Goal: Task Accomplishment & Management: Complete application form

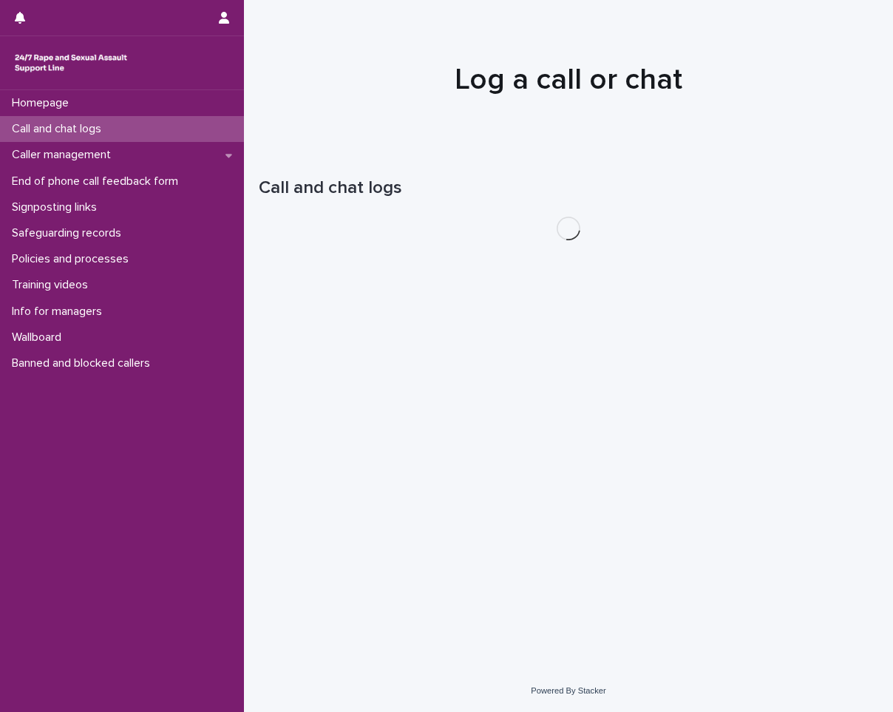
click at [164, 133] on div "Call and chat logs" at bounding box center [122, 129] width 244 height 26
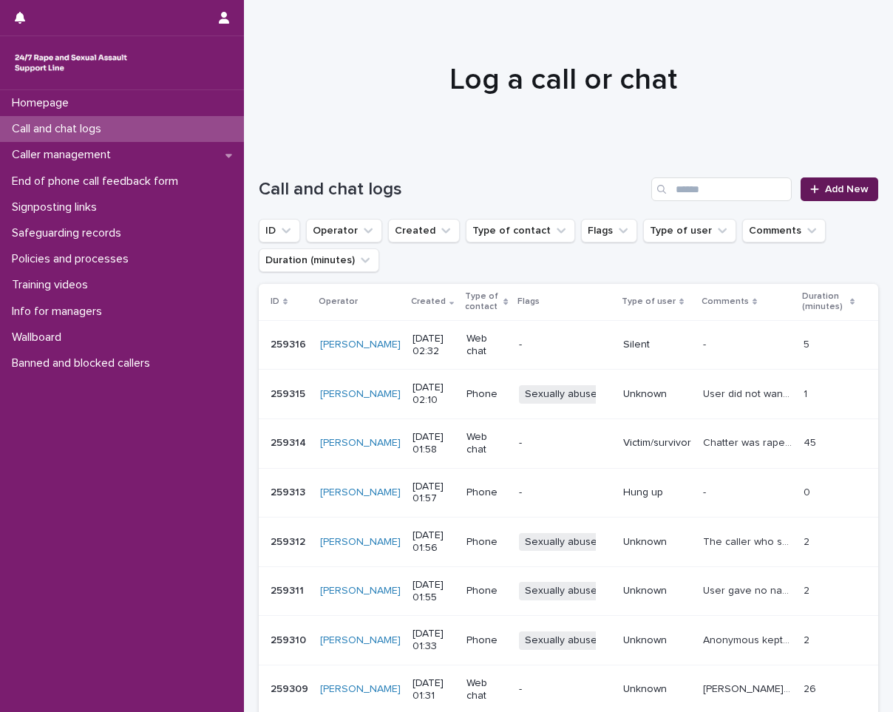
click at [826, 184] on link "Add New" at bounding box center [839, 189] width 78 height 24
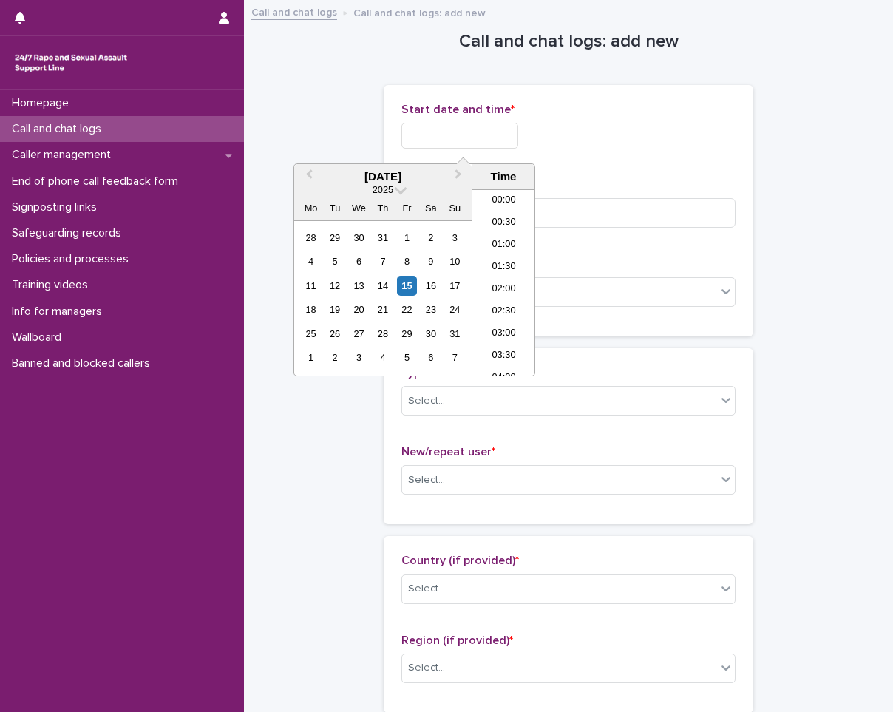
scroll to position [30, 0]
click at [483, 137] on input "text" at bounding box center [459, 136] width 117 height 26
click at [508, 282] on li "02:30" at bounding box center [503, 282] width 63 height 22
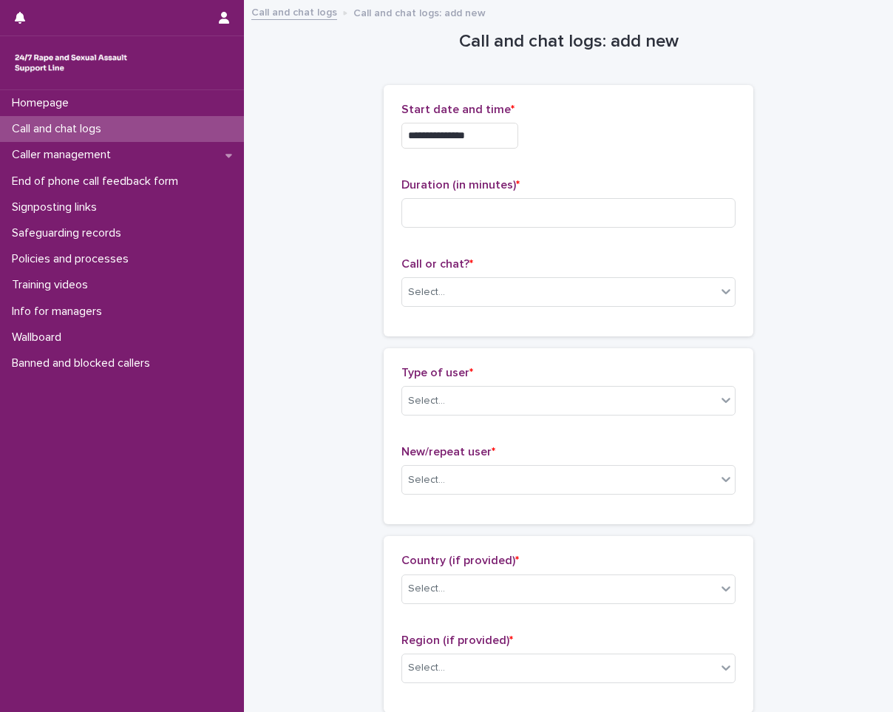
click at [518, 141] on input "**********" at bounding box center [459, 136] width 117 height 26
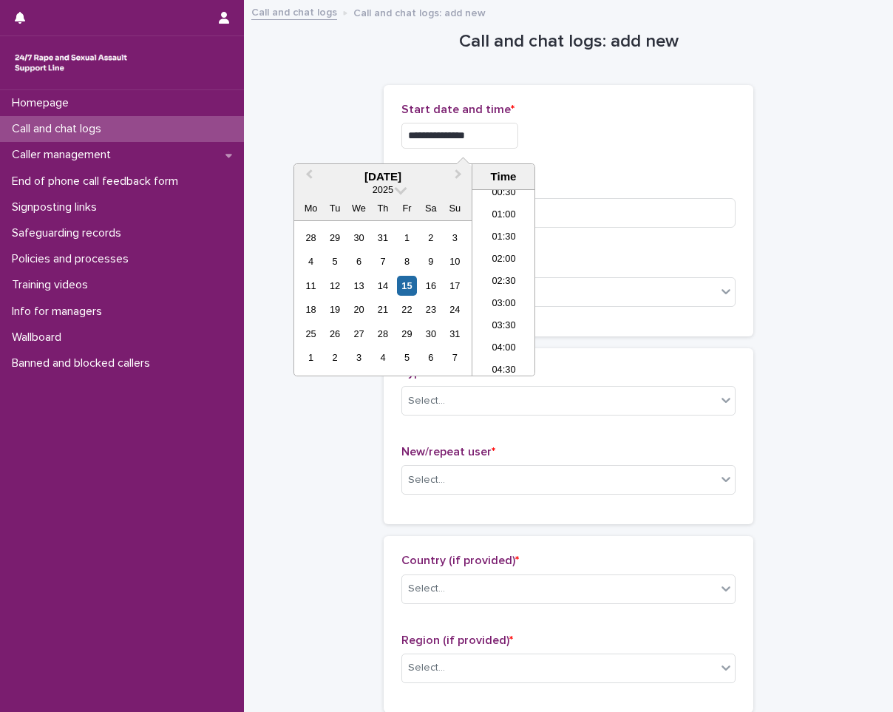
type input "**********"
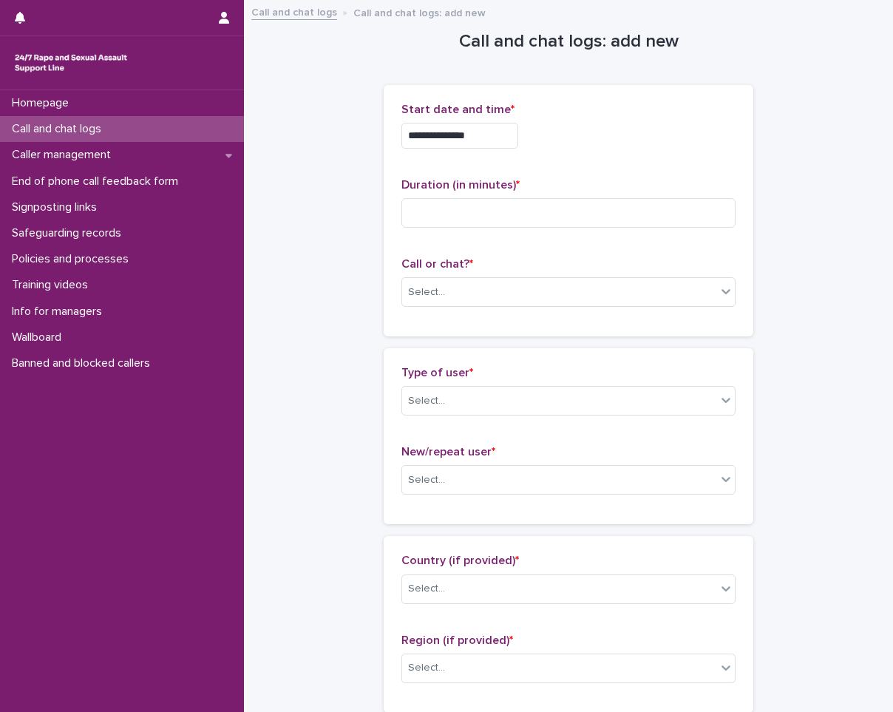
click at [592, 118] on div "**********" at bounding box center [568, 132] width 334 height 58
click at [557, 216] on input at bounding box center [568, 213] width 334 height 30
type input "*"
click at [606, 280] on div "Select..." at bounding box center [559, 292] width 314 height 24
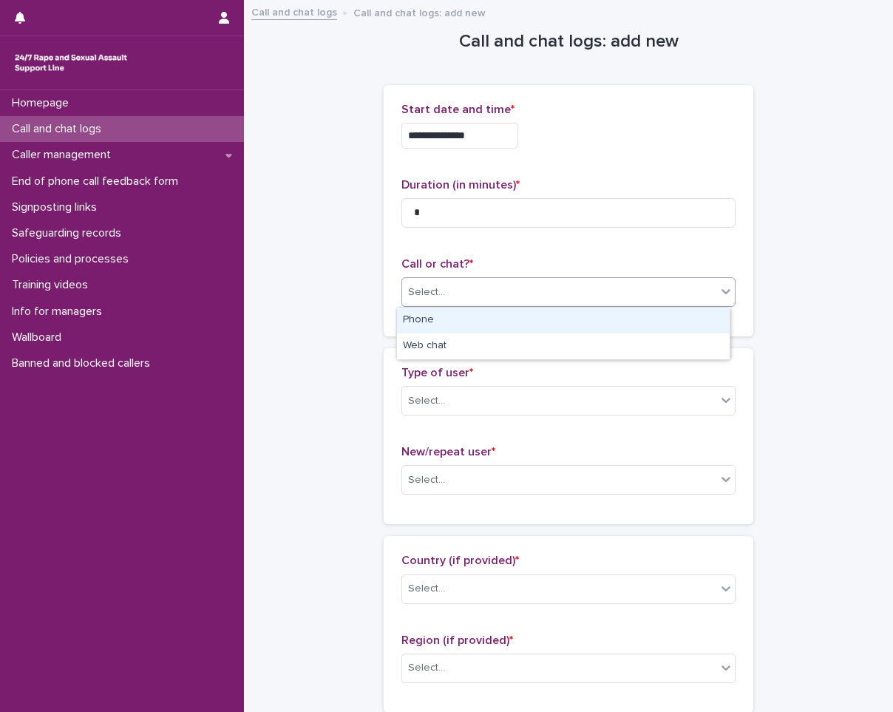
click at [619, 325] on div "Phone" at bounding box center [563, 320] width 333 height 26
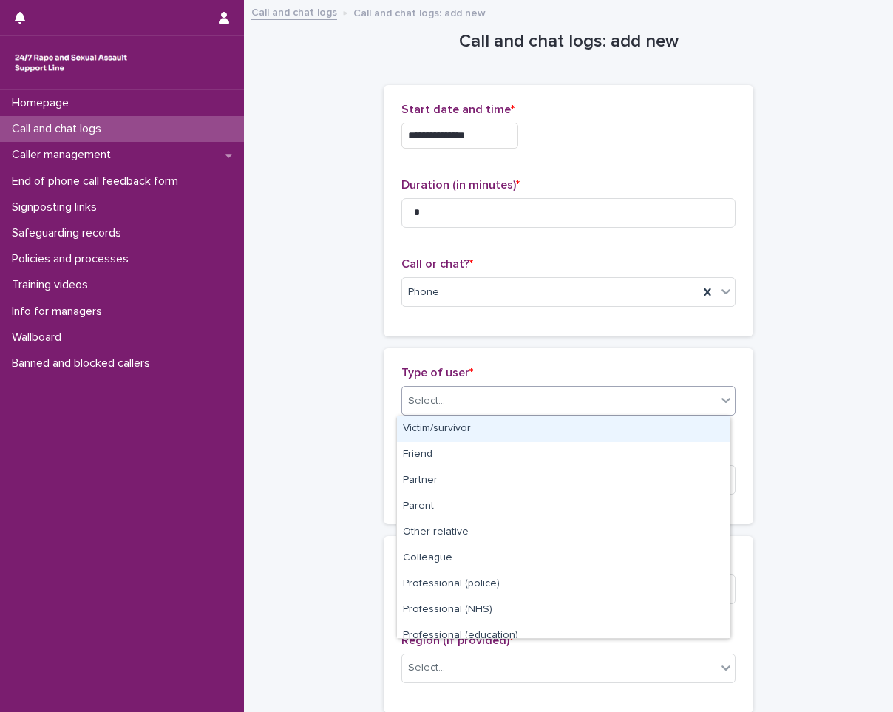
click at [610, 412] on div "Select..." at bounding box center [559, 401] width 314 height 24
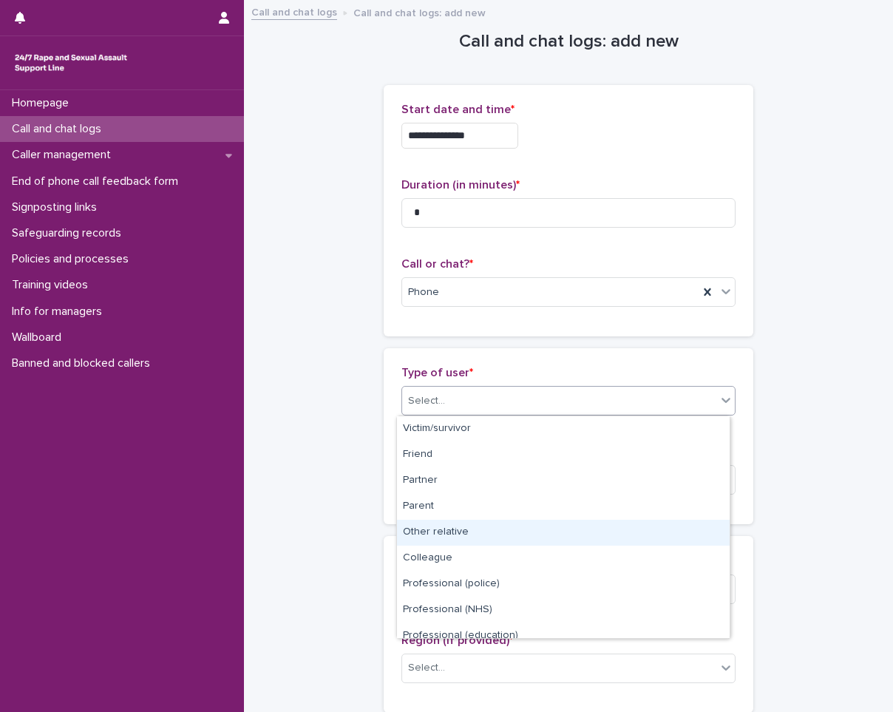
scroll to position [166, 0]
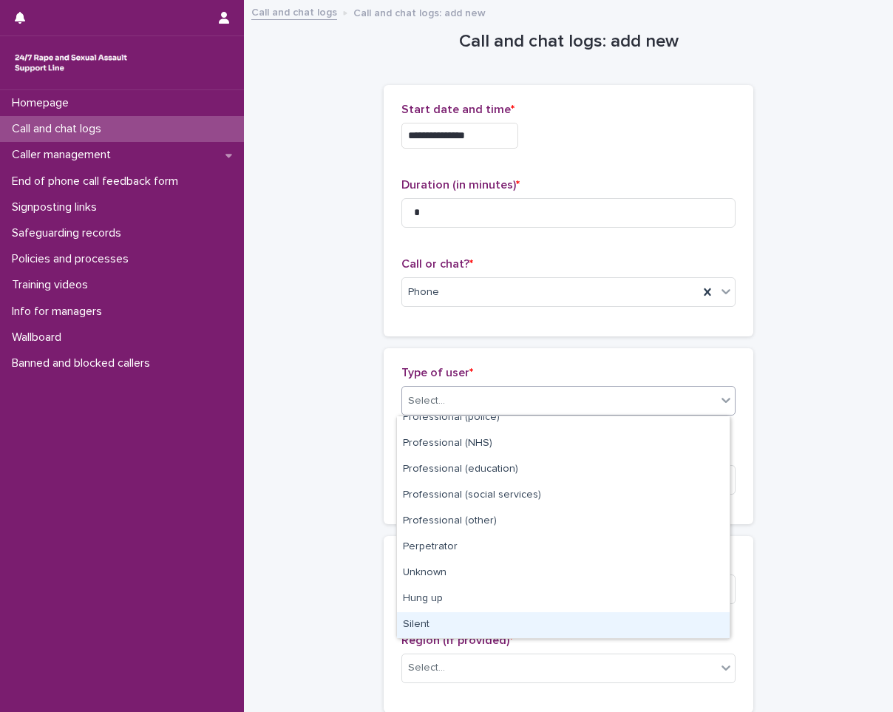
click at [414, 621] on div "Silent" at bounding box center [563, 625] width 333 height 26
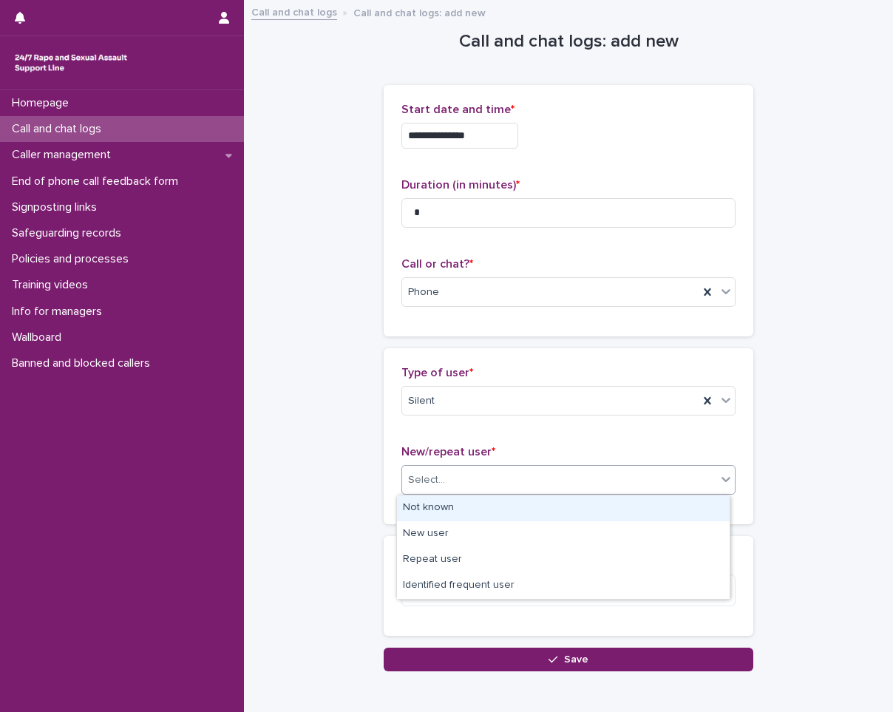
click at [508, 480] on div "Select..." at bounding box center [559, 480] width 314 height 24
click at [497, 503] on div "Not known" at bounding box center [563, 508] width 333 height 26
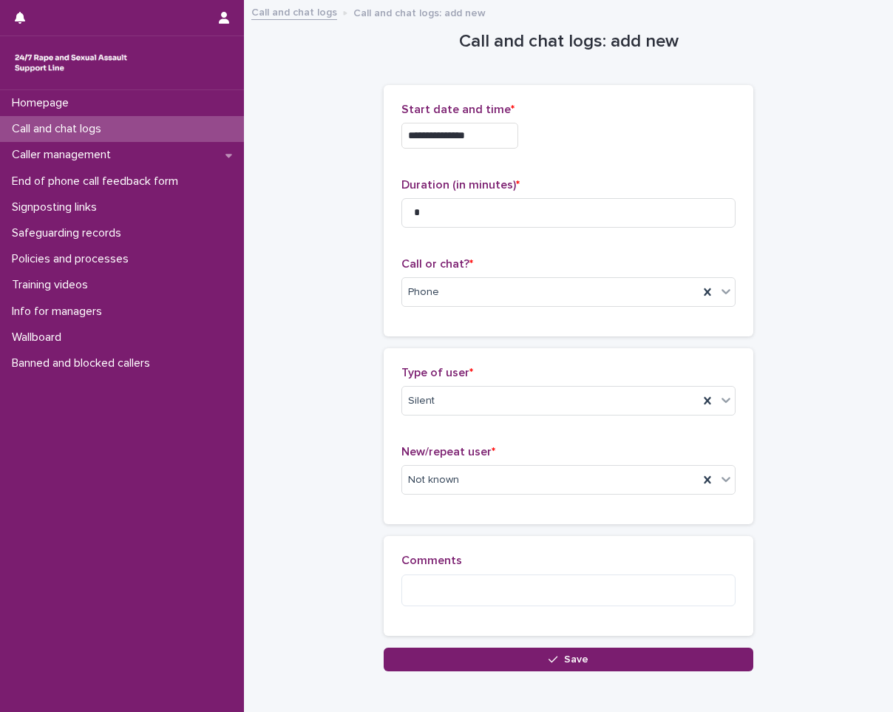
click at [423, 644] on div "Loading... Saving… Comments" at bounding box center [569, 591] width 370 height 111
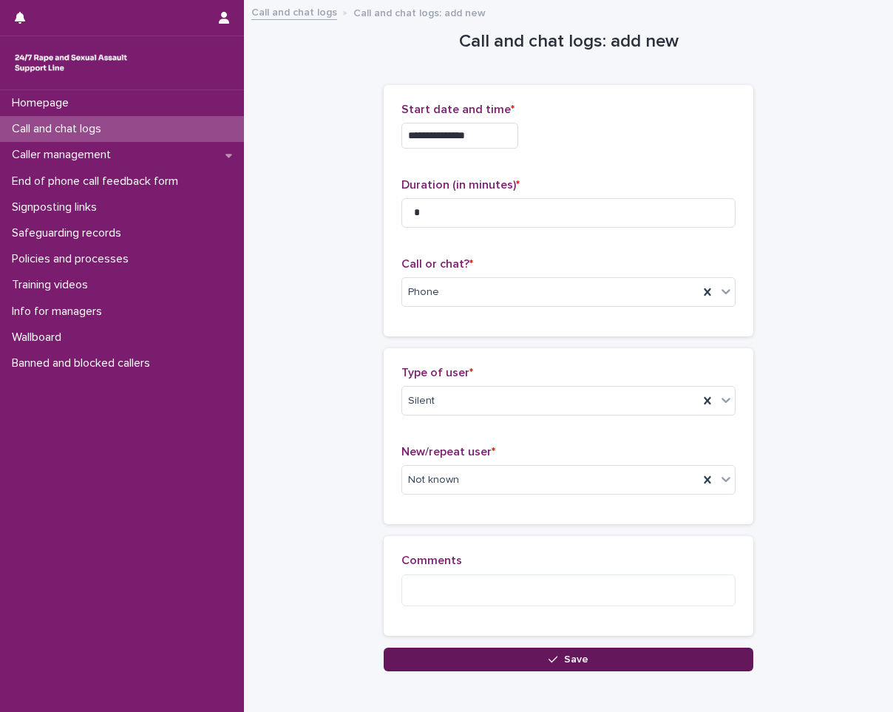
click at [406, 658] on button "Save" at bounding box center [569, 659] width 370 height 24
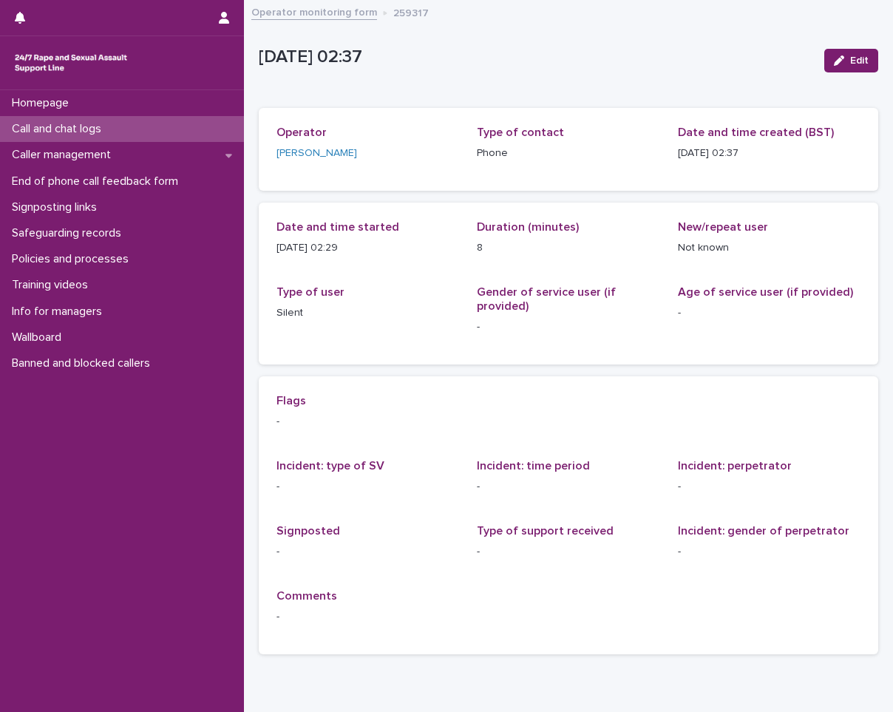
click at [180, 128] on div "Call and chat logs" at bounding box center [122, 129] width 244 height 26
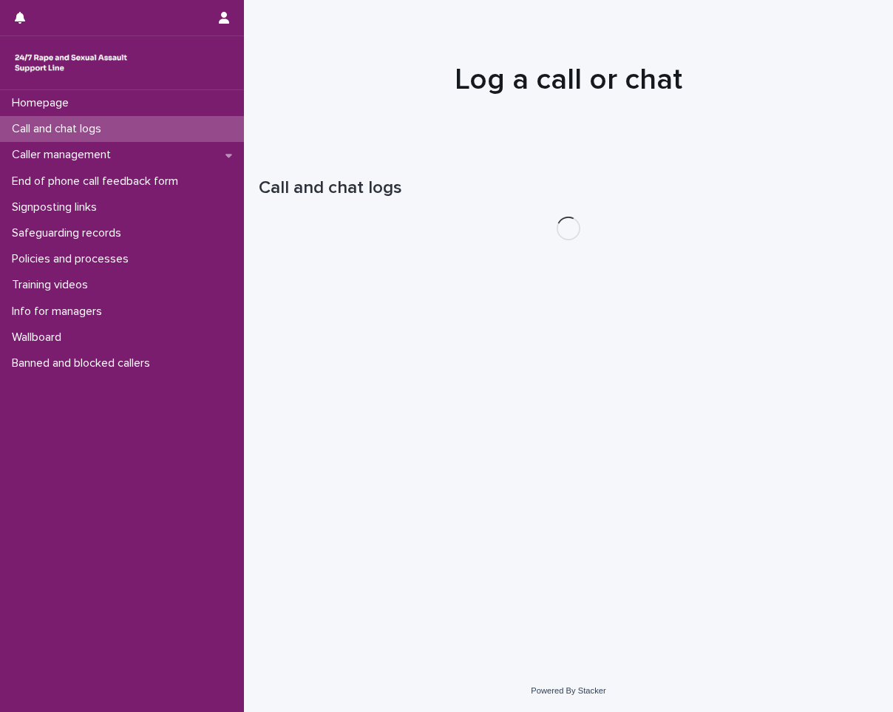
click at [180, 128] on div "Call and chat logs" at bounding box center [122, 129] width 244 height 26
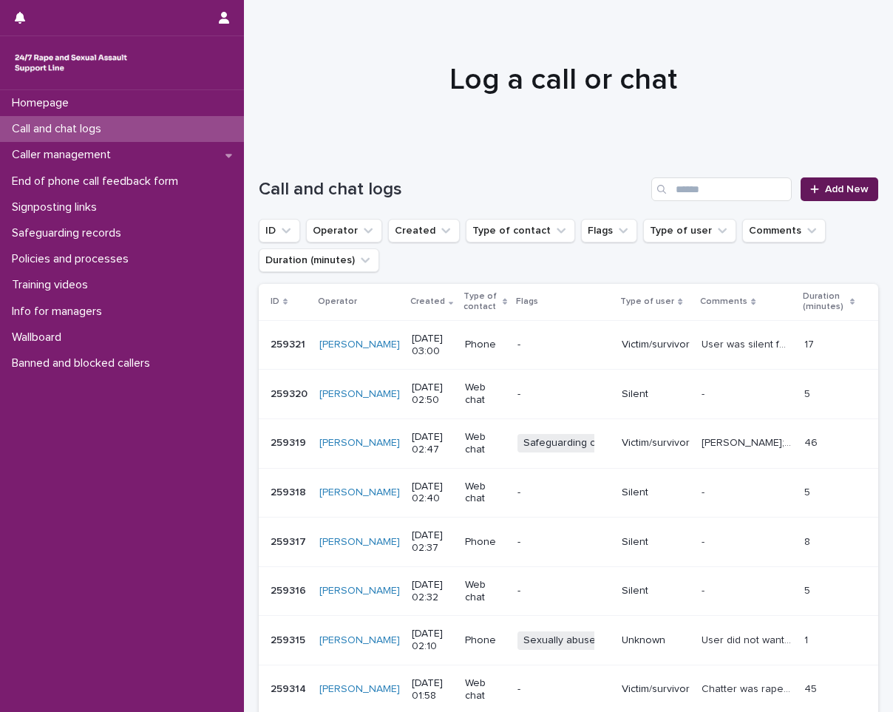
click at [810, 185] on icon at bounding box center [814, 189] width 9 height 10
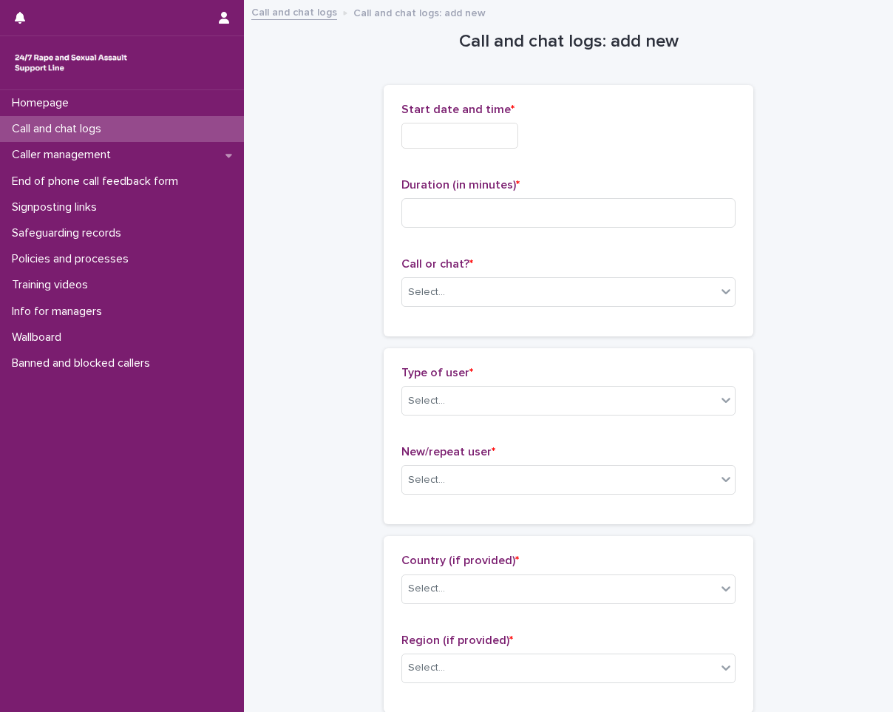
click at [488, 126] on input "text" at bounding box center [459, 136] width 117 height 26
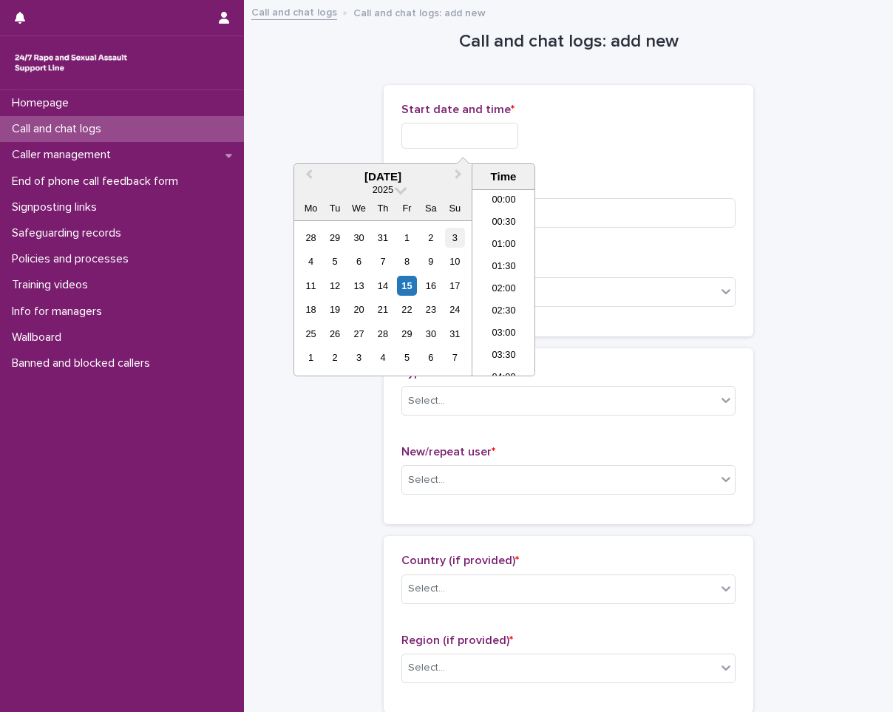
scroll to position [52, 0]
click at [408, 282] on div "15" at bounding box center [407, 286] width 20 height 20
click at [514, 259] on li "02:30" at bounding box center [503, 260] width 63 height 22
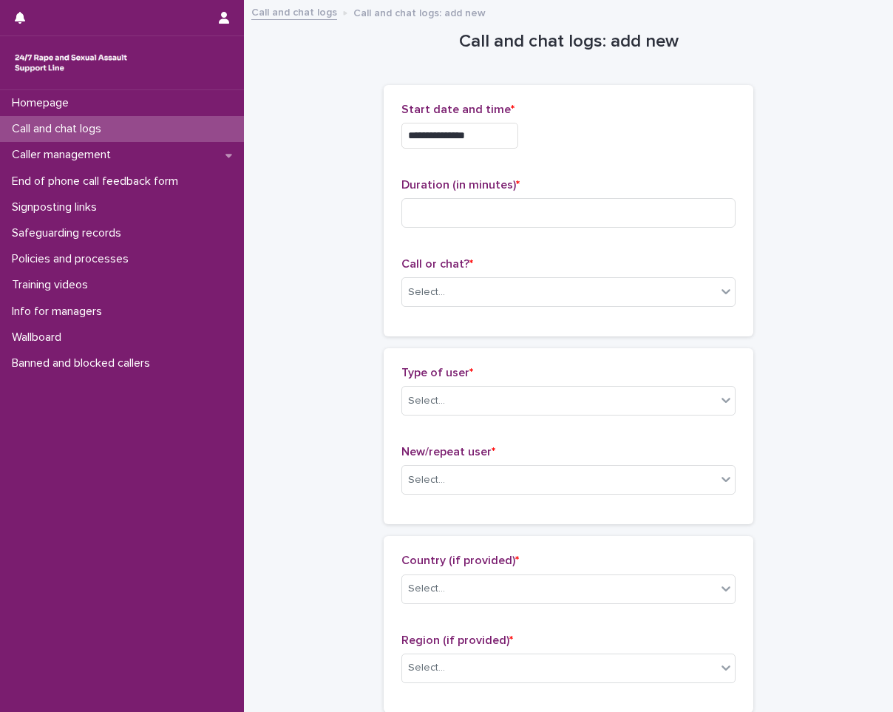
click at [518, 143] on input "**********" at bounding box center [459, 136] width 117 height 26
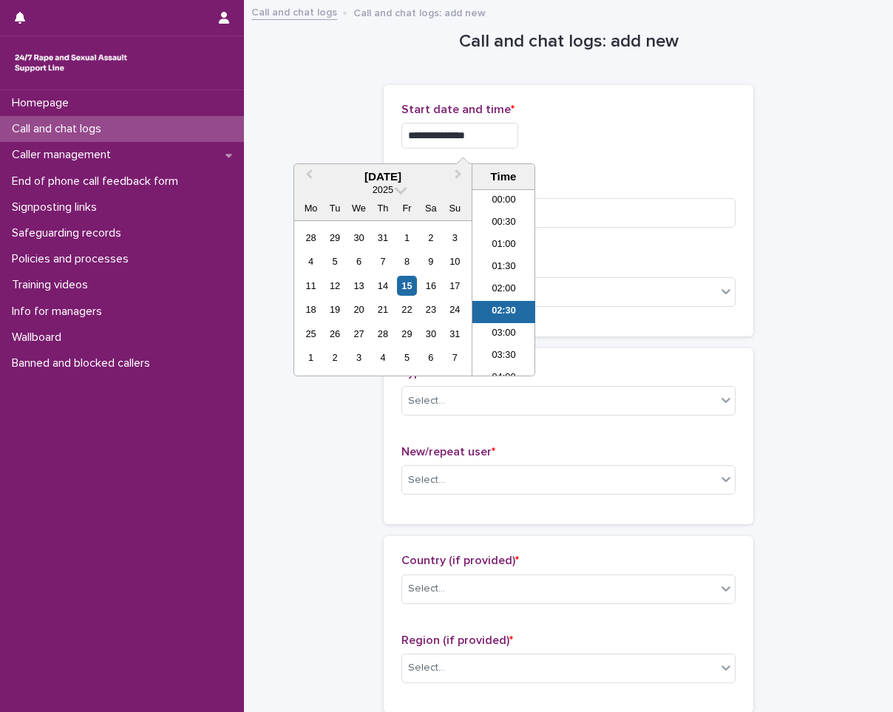
scroll to position [30, 0]
type input "**********"
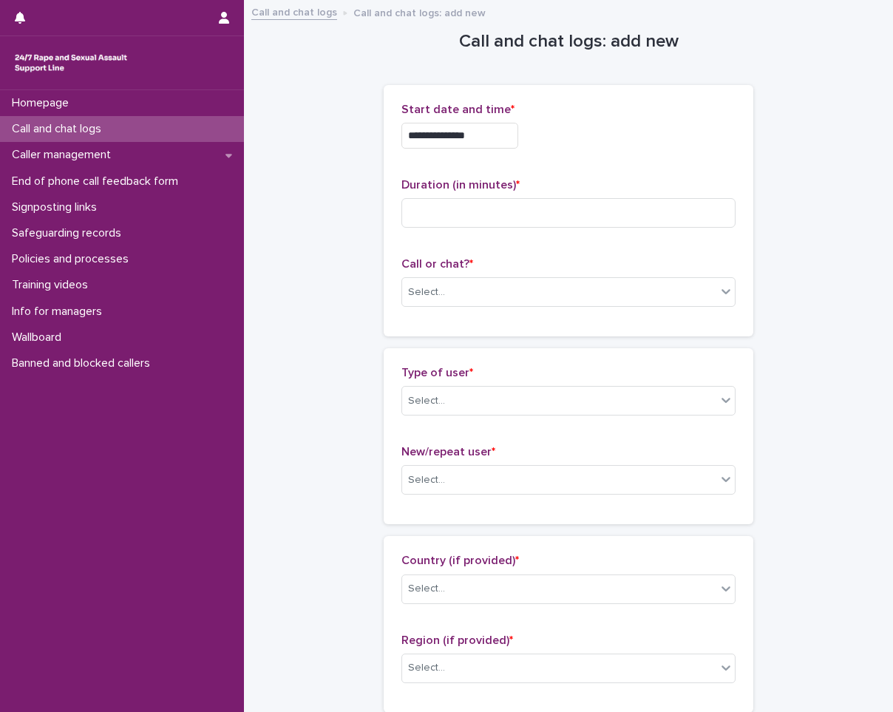
click at [651, 144] on div "**********" at bounding box center [568, 136] width 334 height 26
click at [514, 188] on p "Duration (in minutes) *" at bounding box center [568, 185] width 334 height 14
click at [495, 204] on input at bounding box center [568, 213] width 334 height 30
type input "**"
click at [448, 288] on div "Select..." at bounding box center [559, 292] width 314 height 24
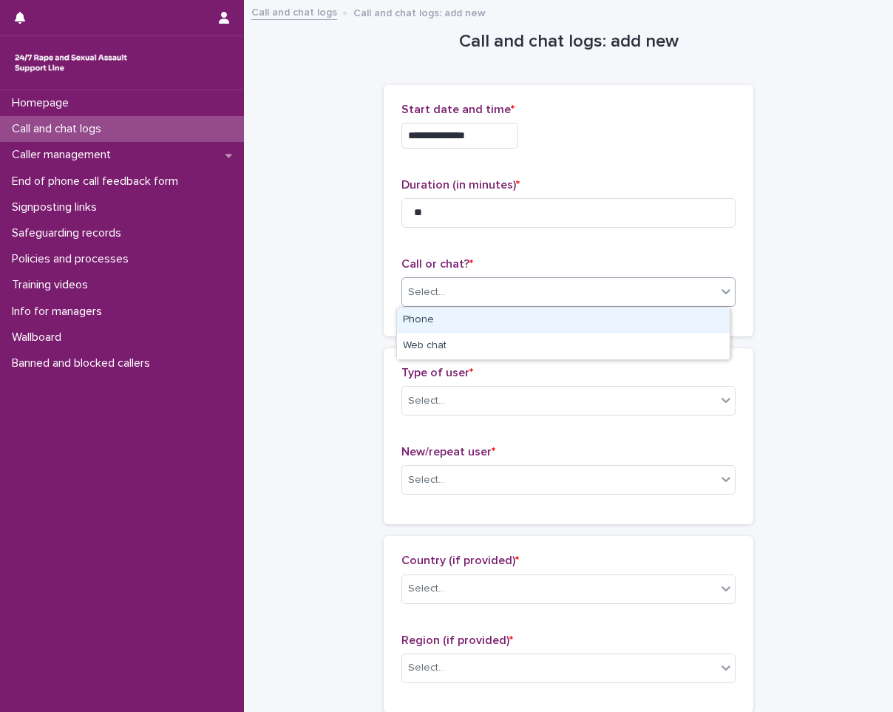
click at [421, 315] on div "Phone" at bounding box center [563, 320] width 333 height 26
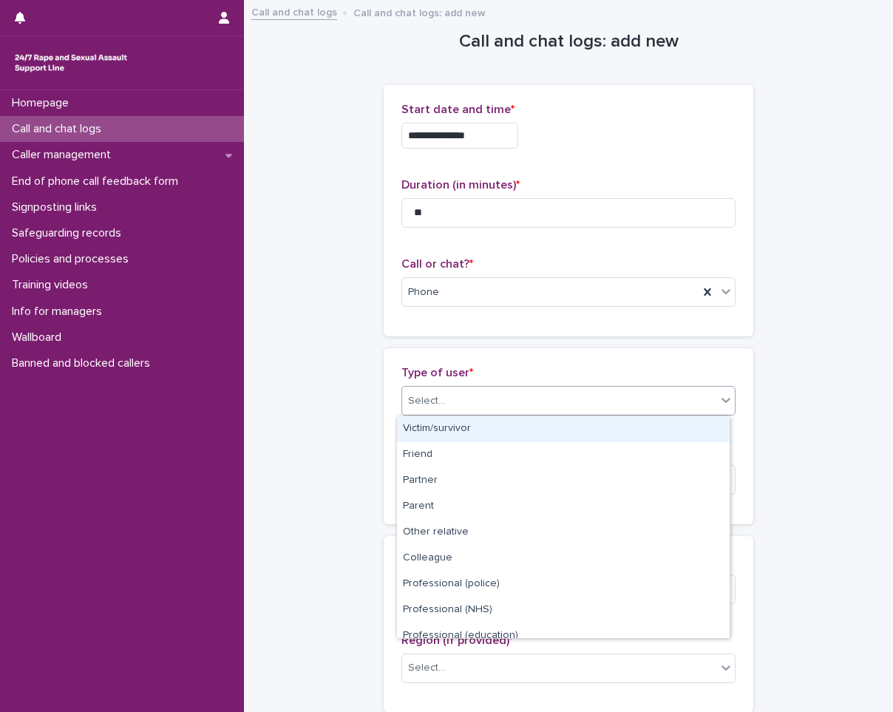
click at [449, 410] on div "Select..." at bounding box center [559, 401] width 314 height 24
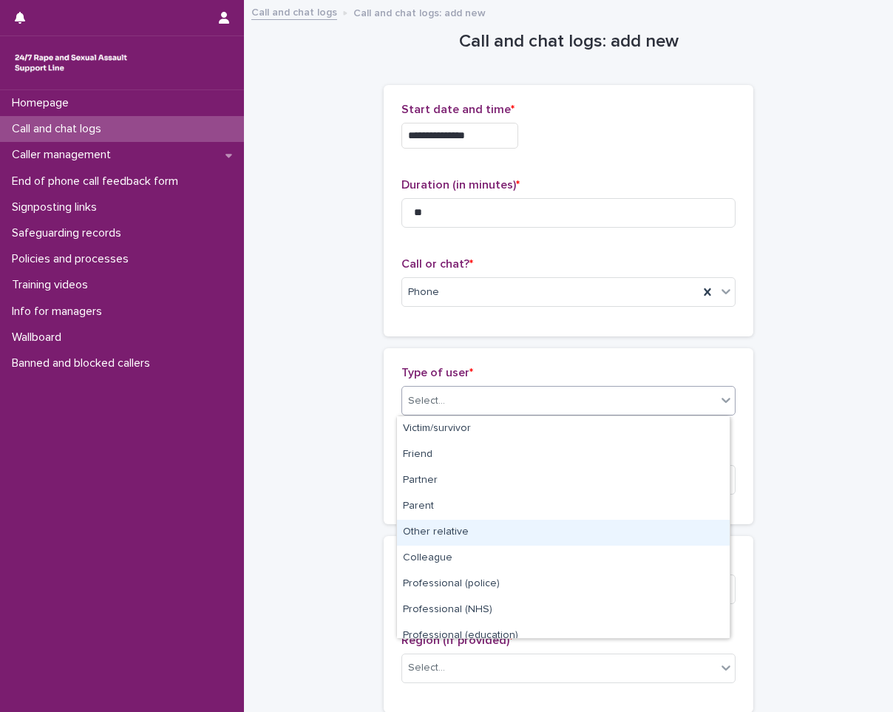
scroll to position [166, 0]
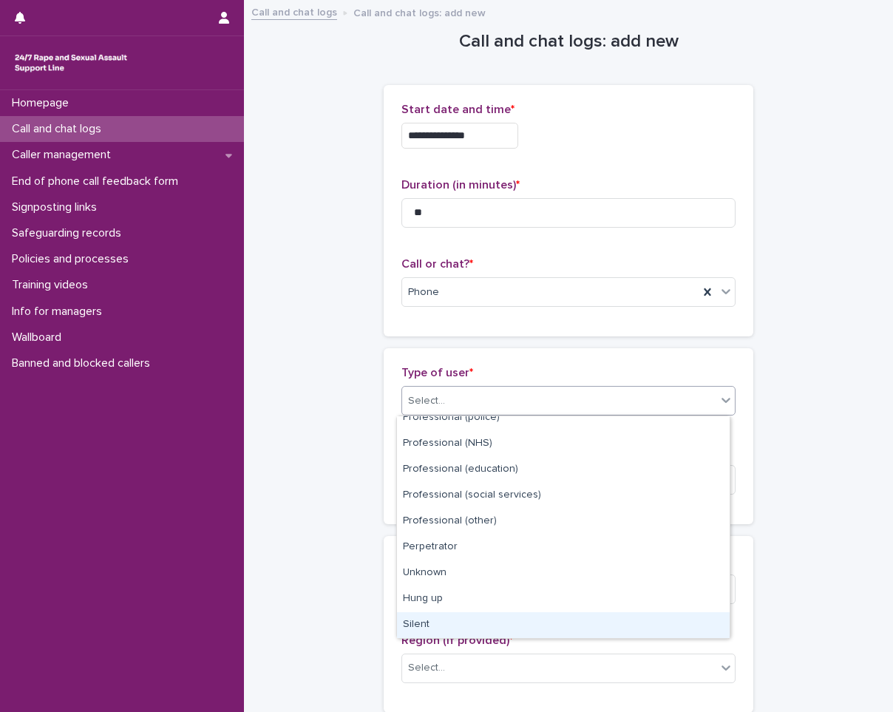
click at [468, 623] on div "Silent" at bounding box center [563, 625] width 333 height 26
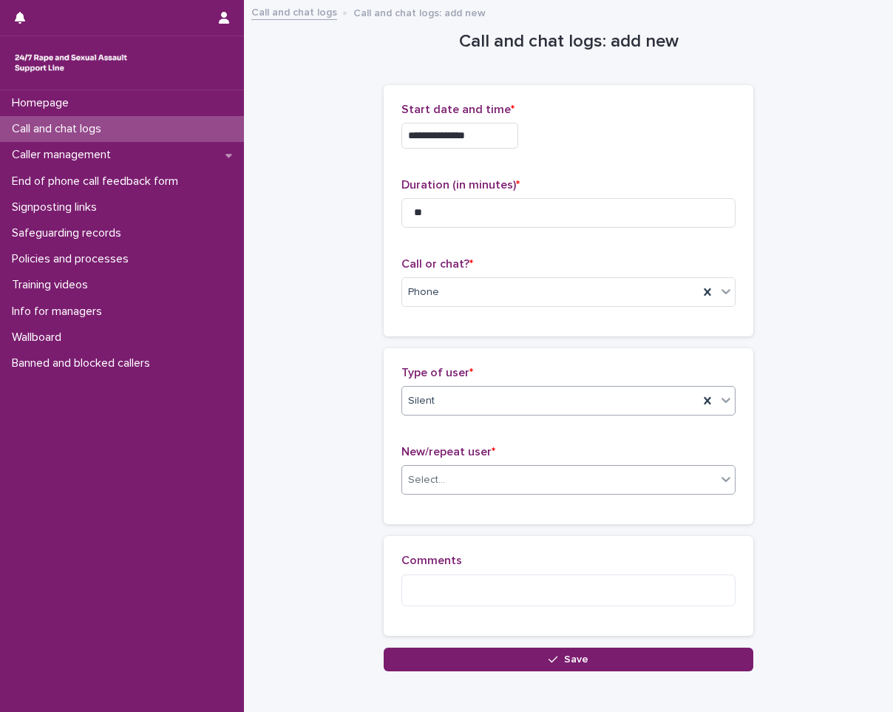
click at [517, 486] on div "Select..." at bounding box center [559, 480] width 314 height 24
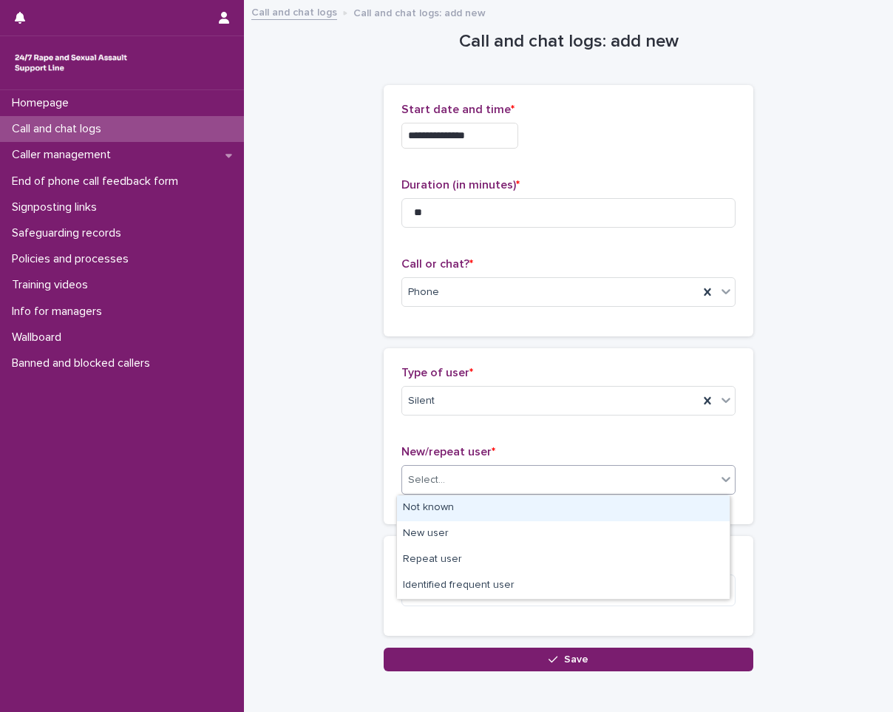
click at [488, 506] on div "Not known" at bounding box center [563, 508] width 333 height 26
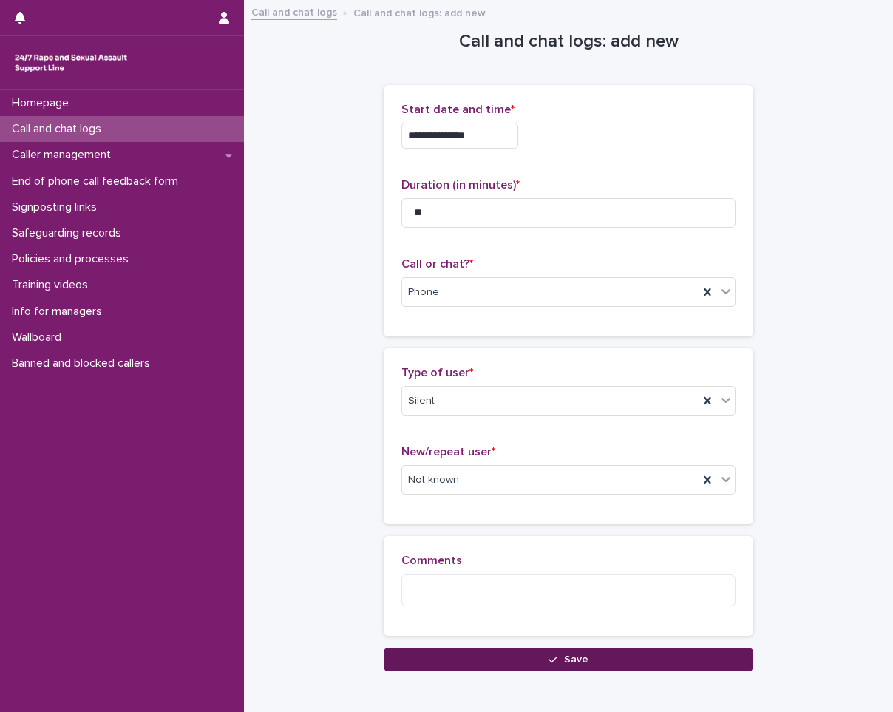
click at [471, 664] on button "Save" at bounding box center [569, 659] width 370 height 24
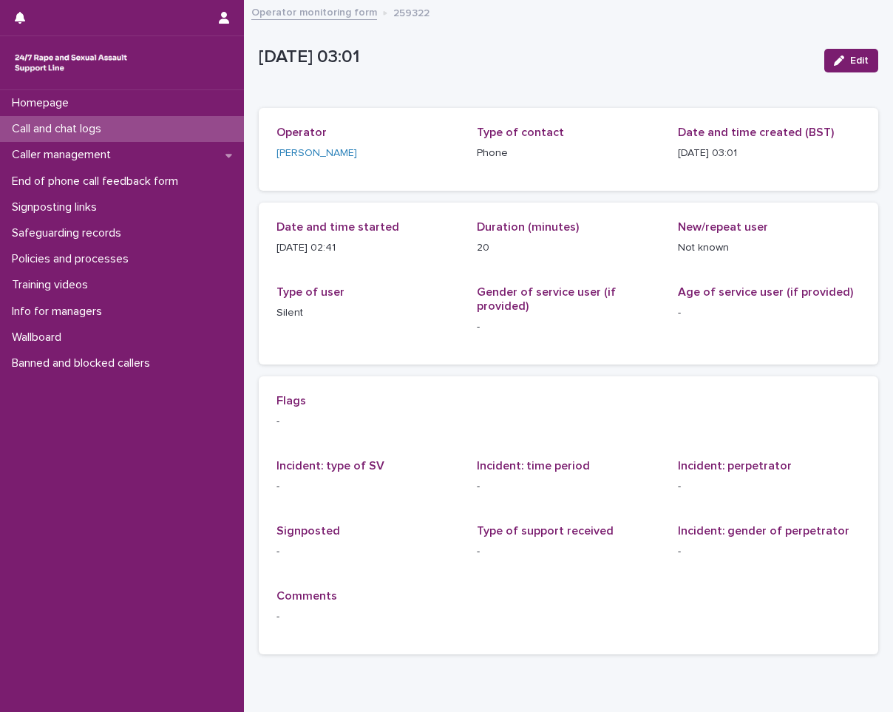
click at [89, 122] on p "Call and chat logs" at bounding box center [59, 129] width 107 height 14
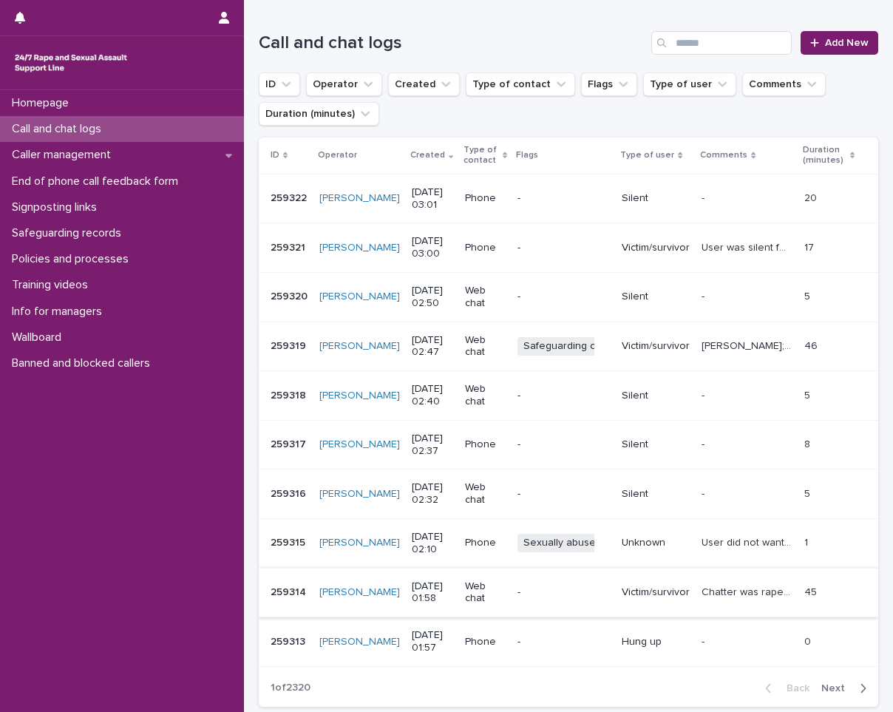
scroll to position [148, 0]
click at [205, 120] on div "Call and chat logs" at bounding box center [122, 129] width 244 height 26
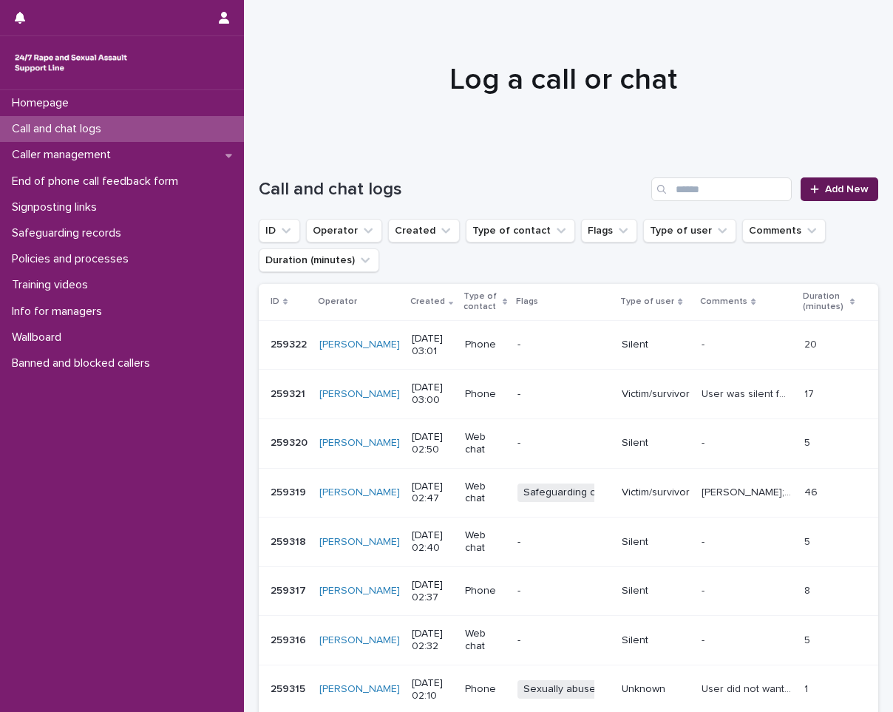
click at [850, 195] on link "Add New" at bounding box center [839, 189] width 78 height 24
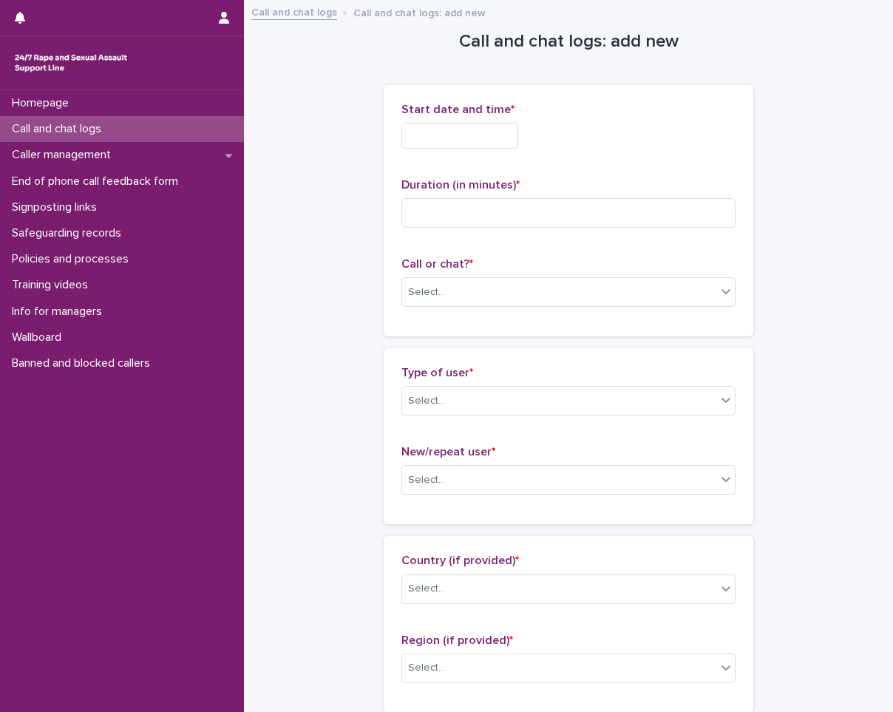
click at [469, 154] on div "Start date and time *" at bounding box center [568, 132] width 334 height 58
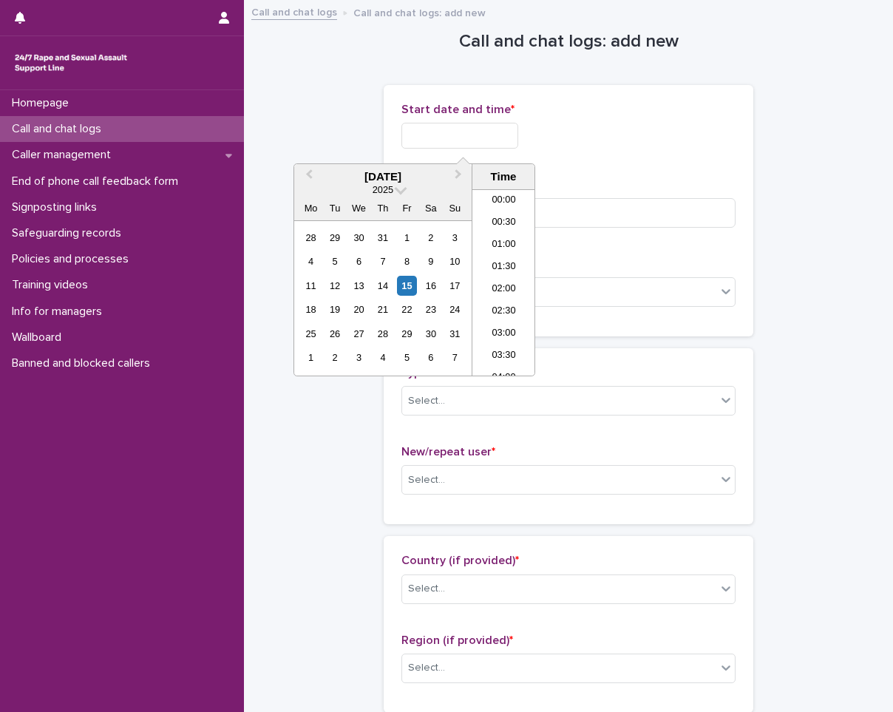
click at [470, 135] on input "text" at bounding box center [459, 136] width 117 height 26
click at [404, 279] on div "15" at bounding box center [407, 286] width 20 height 20
click at [519, 280] on li "03:00" at bounding box center [503, 282] width 63 height 22
click at [512, 143] on input "**********" at bounding box center [459, 136] width 117 height 26
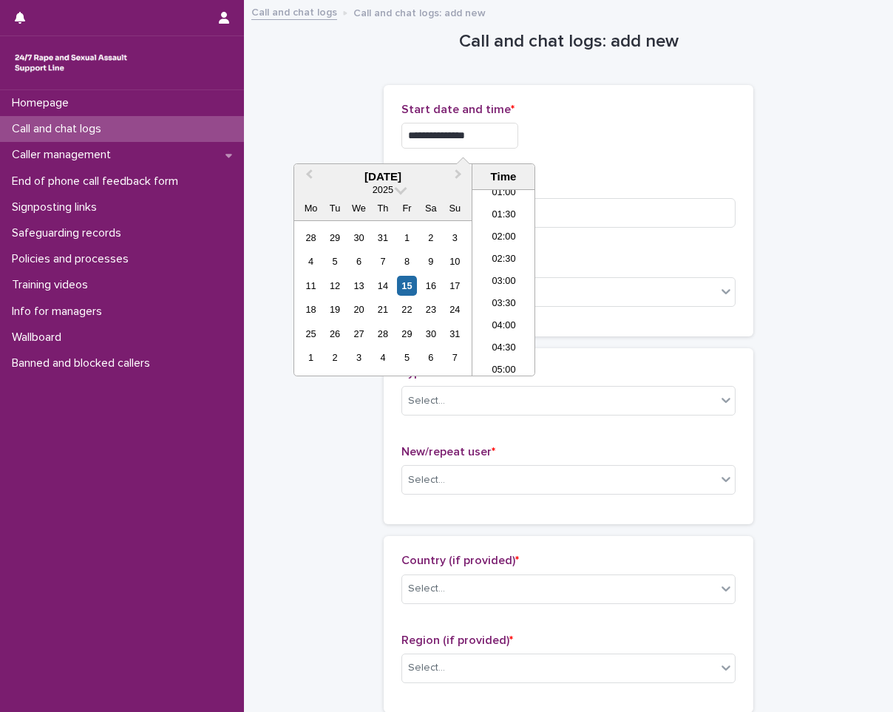
type input "**********"
click at [562, 144] on div "**********" at bounding box center [568, 136] width 334 height 26
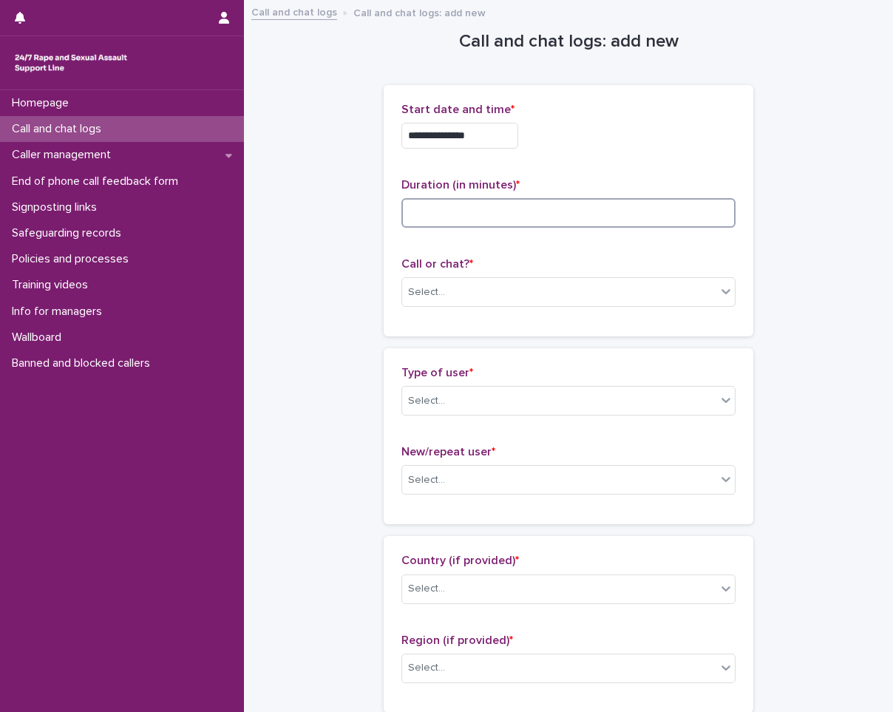
click at [548, 218] on input at bounding box center [568, 213] width 334 height 30
type input "**"
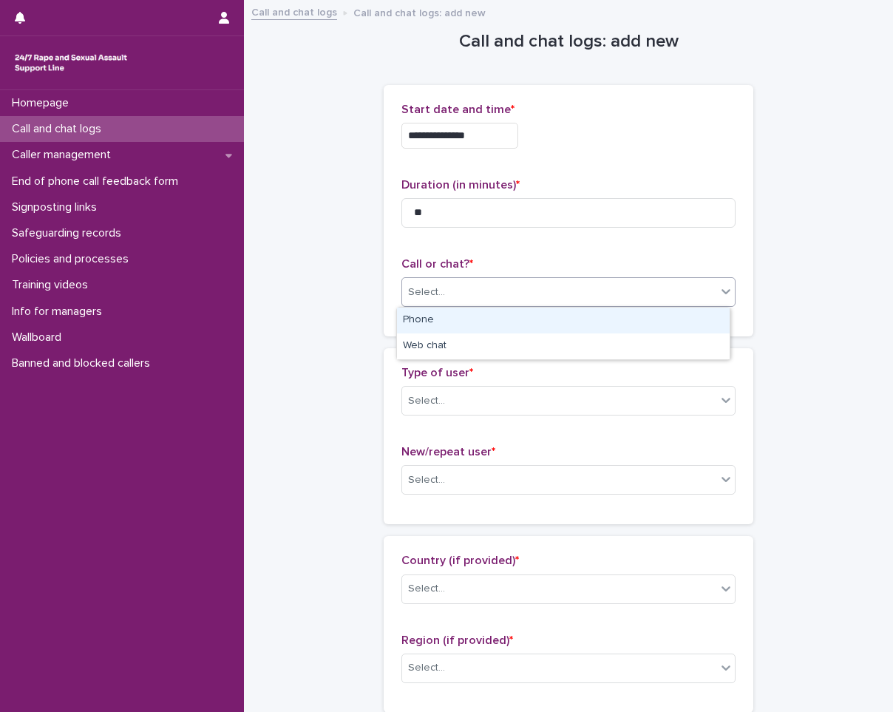
drag, startPoint x: 592, startPoint y: 306, endPoint x: 590, endPoint y: 297, distance: 9.1
click at [590, 297] on div "Select..." at bounding box center [568, 292] width 334 height 30
click at [590, 319] on div "Phone" at bounding box center [563, 320] width 333 height 26
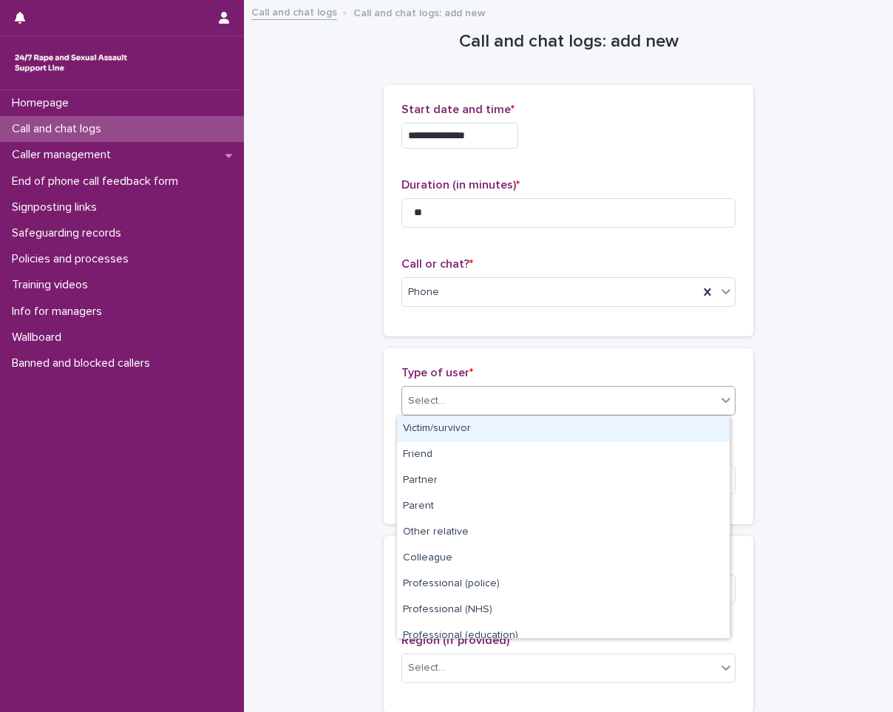
click at [601, 392] on div "Select..." at bounding box center [559, 401] width 314 height 24
click at [596, 429] on div "Victim/survivor" at bounding box center [563, 429] width 333 height 26
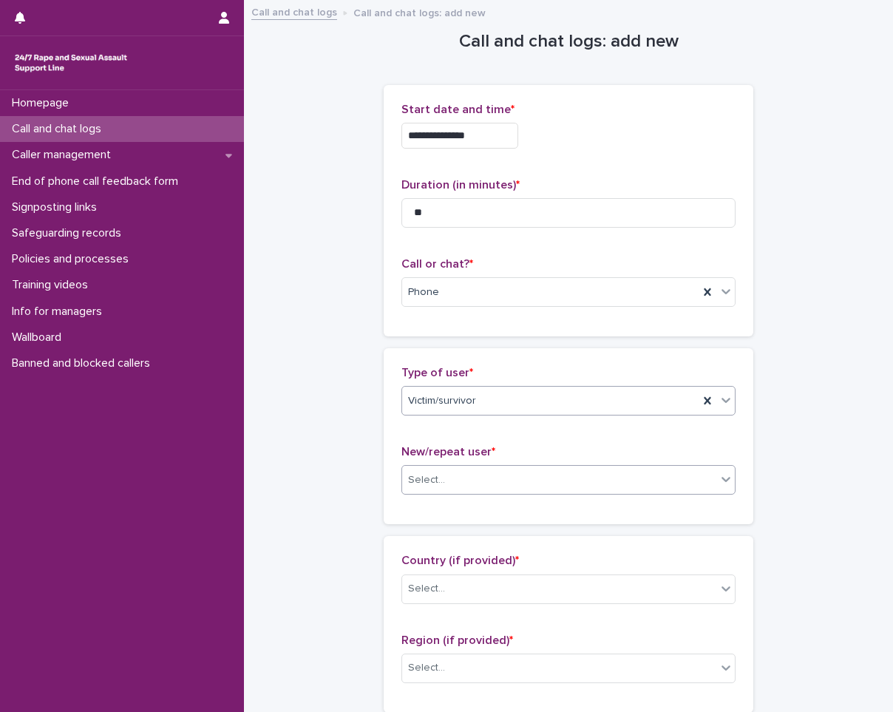
click at [587, 483] on div "Select..." at bounding box center [559, 480] width 314 height 24
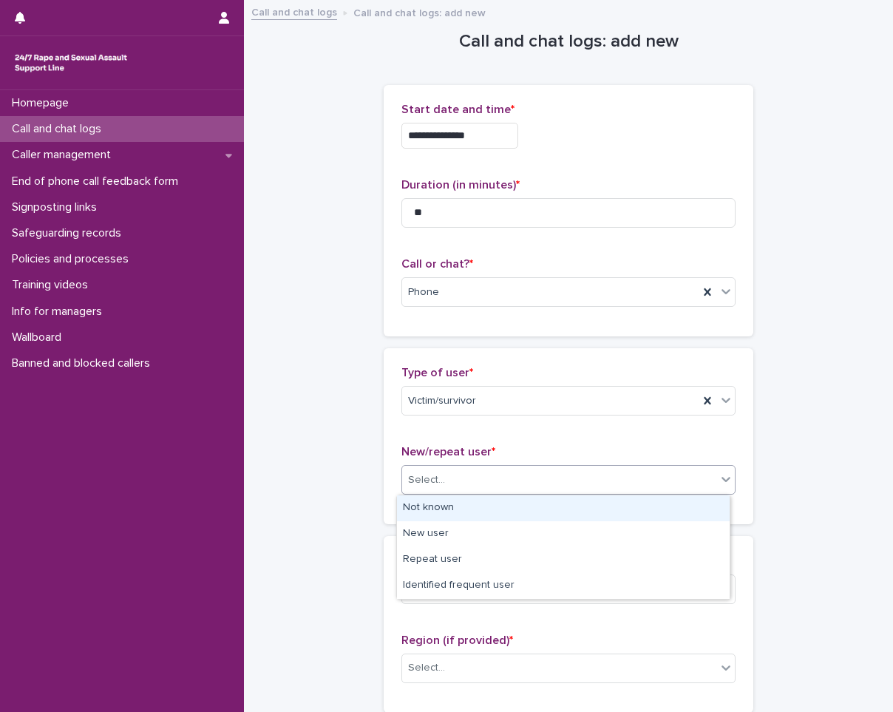
click at [568, 511] on div "Not known" at bounding box center [563, 508] width 333 height 26
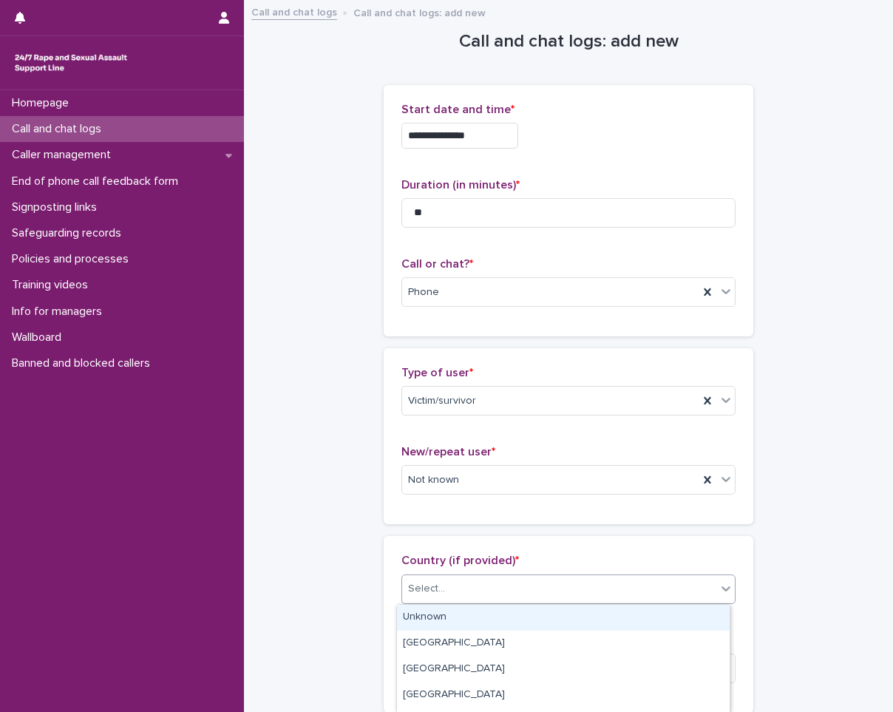
click at [557, 585] on div "Select..." at bounding box center [559, 588] width 314 height 24
click at [534, 605] on div "Unknown" at bounding box center [563, 618] width 333 height 26
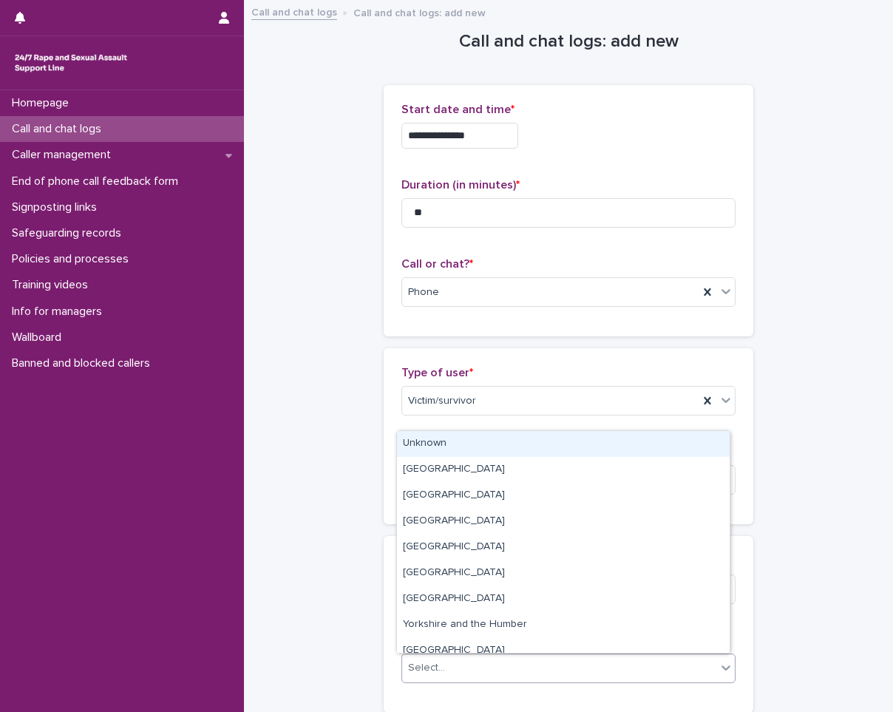
click at [534, 658] on div "Select..." at bounding box center [559, 668] width 314 height 24
click at [548, 446] on div "Unknown" at bounding box center [563, 444] width 333 height 26
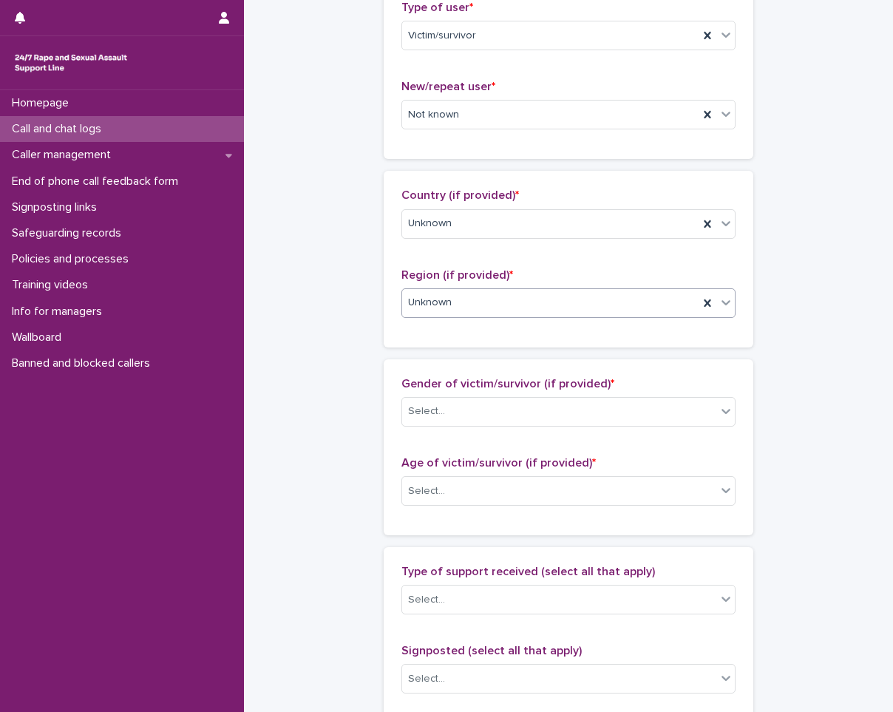
scroll to position [370, 0]
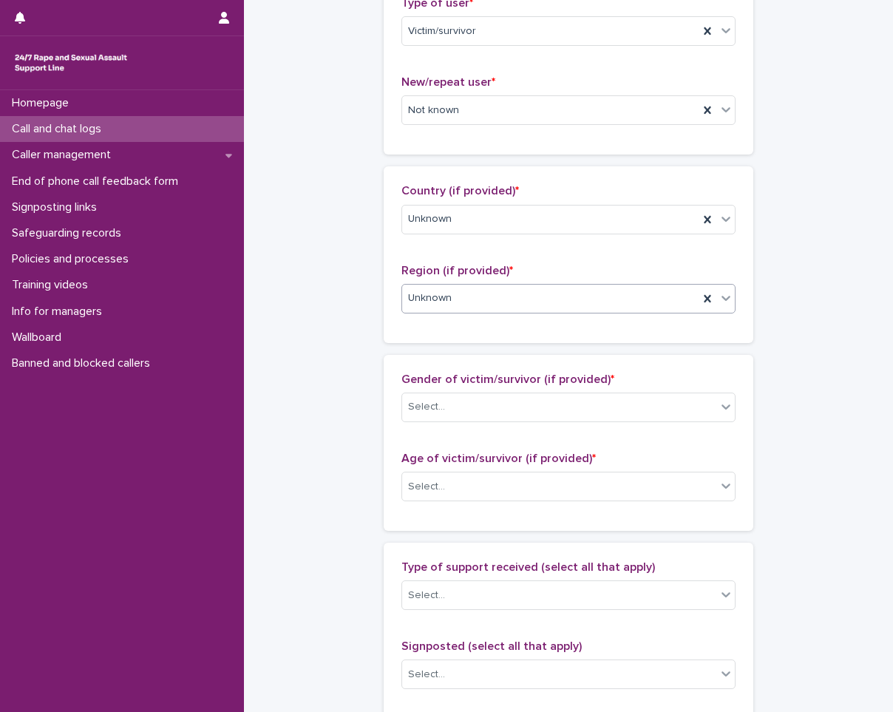
click at [546, 385] on p "Gender of victim/survivor (if provided) *" at bounding box center [568, 379] width 334 height 14
click at [549, 404] on div "Select..." at bounding box center [559, 407] width 314 height 24
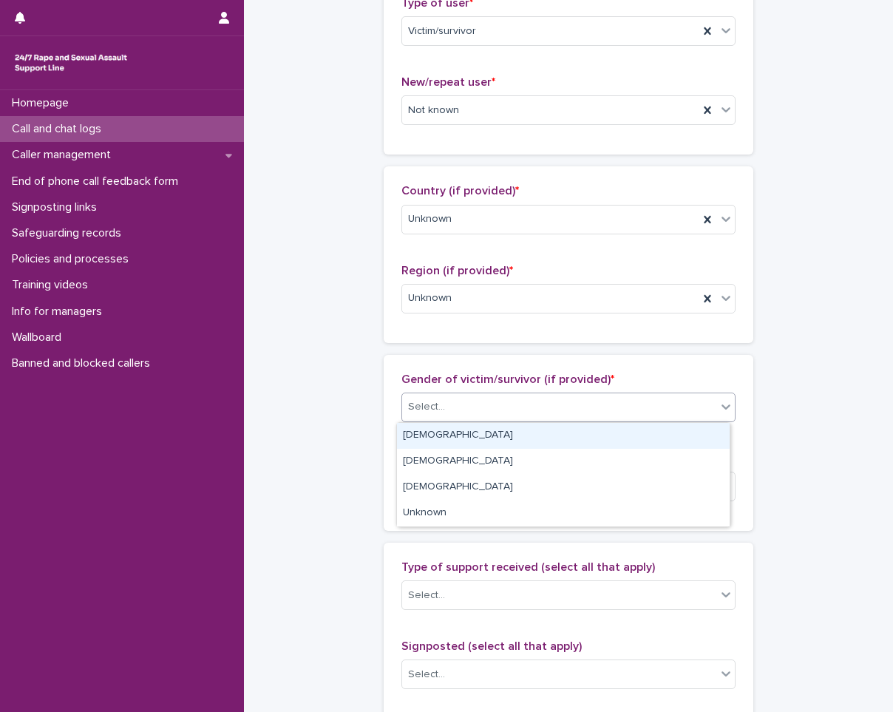
click at [549, 432] on div "[DEMOGRAPHIC_DATA]" at bounding box center [563, 436] width 333 height 26
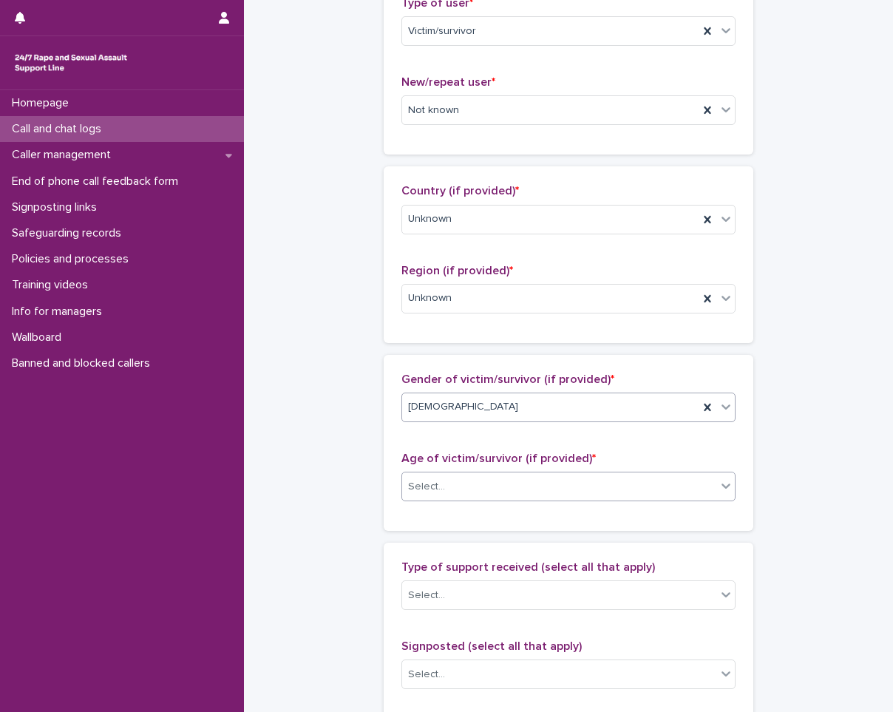
click at [551, 491] on div "Select..." at bounding box center [559, 486] width 314 height 24
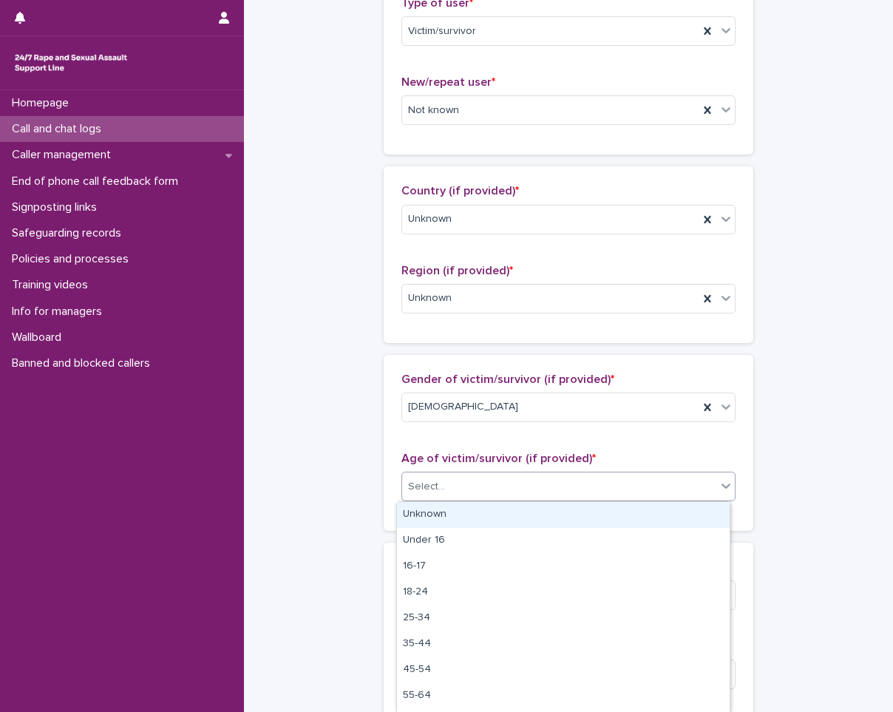
click at [549, 519] on div "Unknown" at bounding box center [563, 515] width 333 height 26
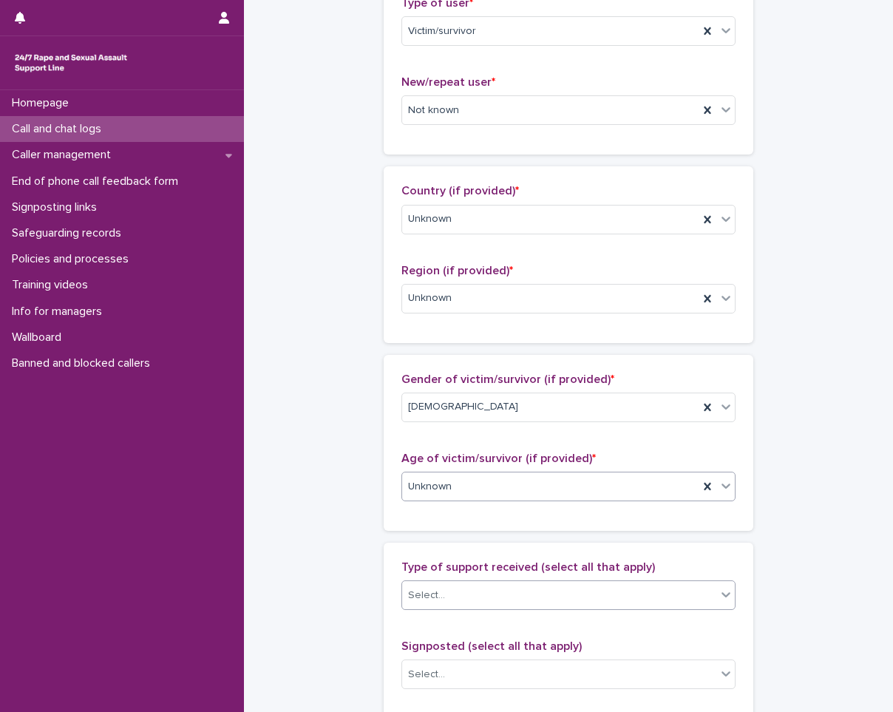
click at [520, 606] on div "Select..." at bounding box center [559, 595] width 314 height 24
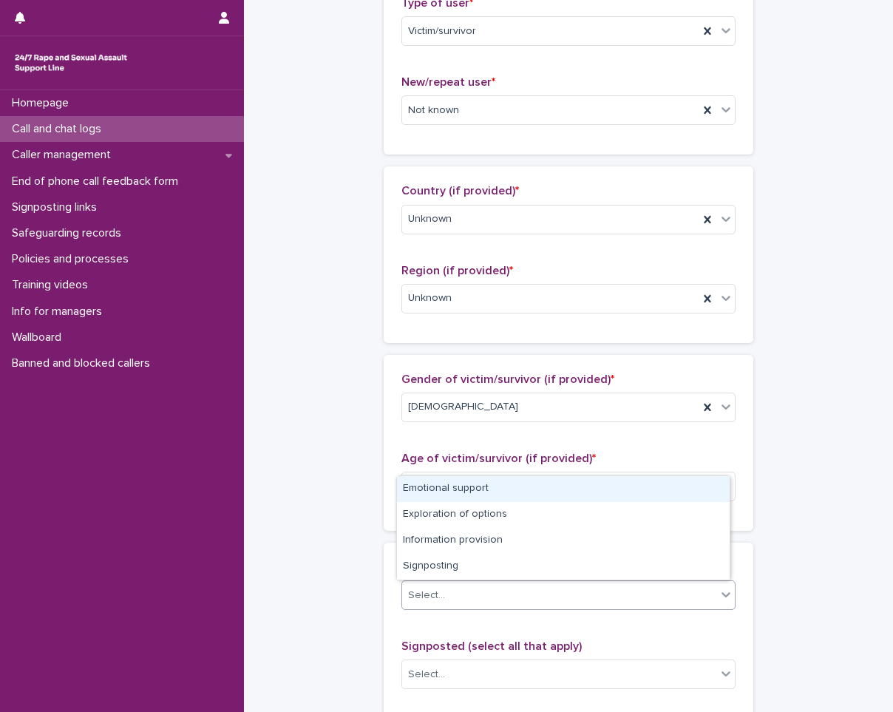
click at [412, 483] on div "Emotional support" at bounding box center [563, 489] width 333 height 26
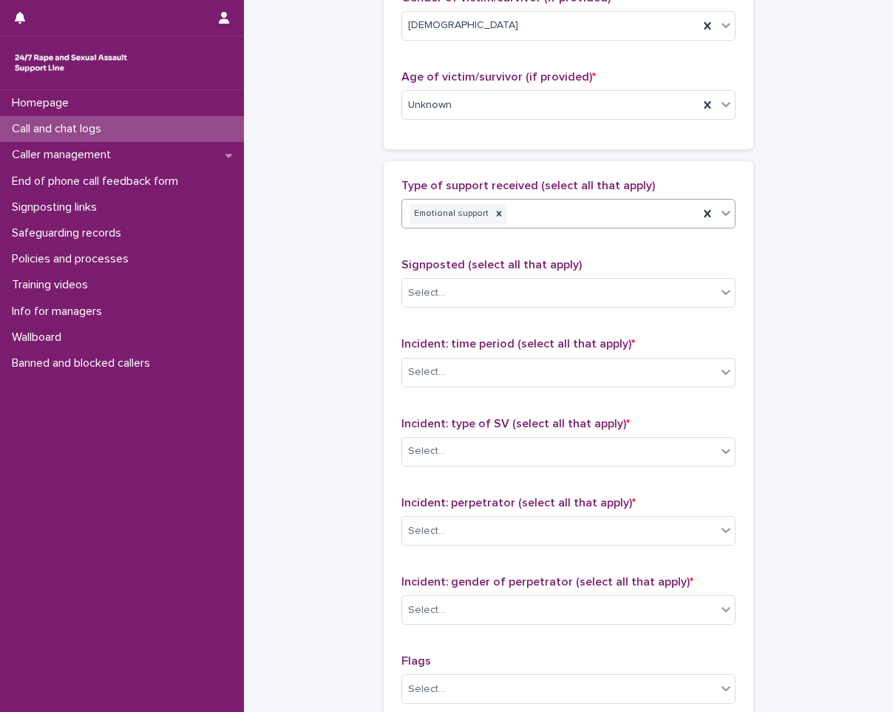
scroll to position [813, 0]
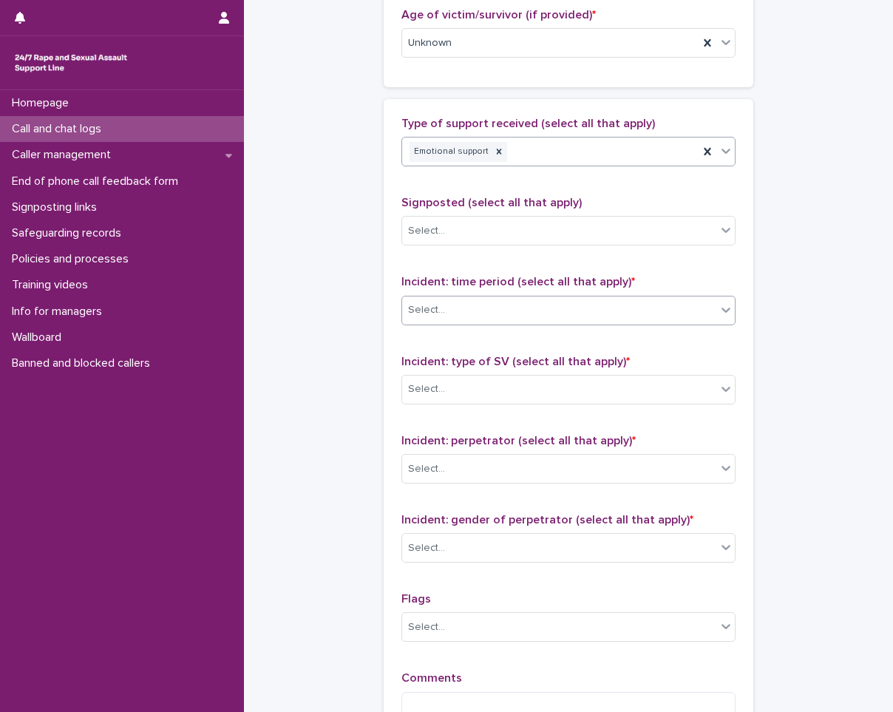
click at [466, 313] on div "Select..." at bounding box center [559, 310] width 314 height 24
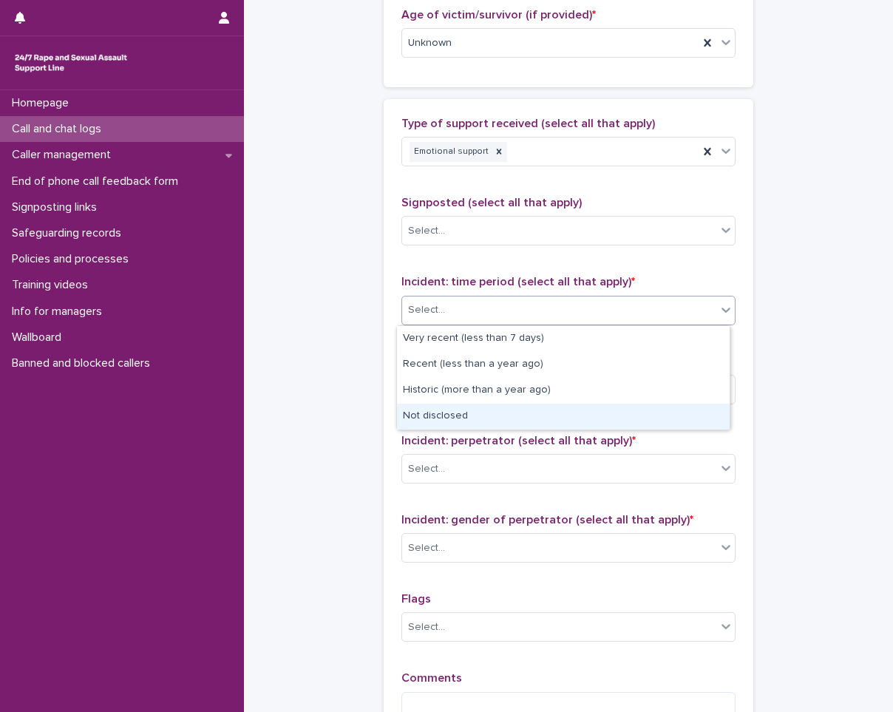
click at [469, 419] on div "Not disclosed" at bounding box center [563, 417] width 333 height 26
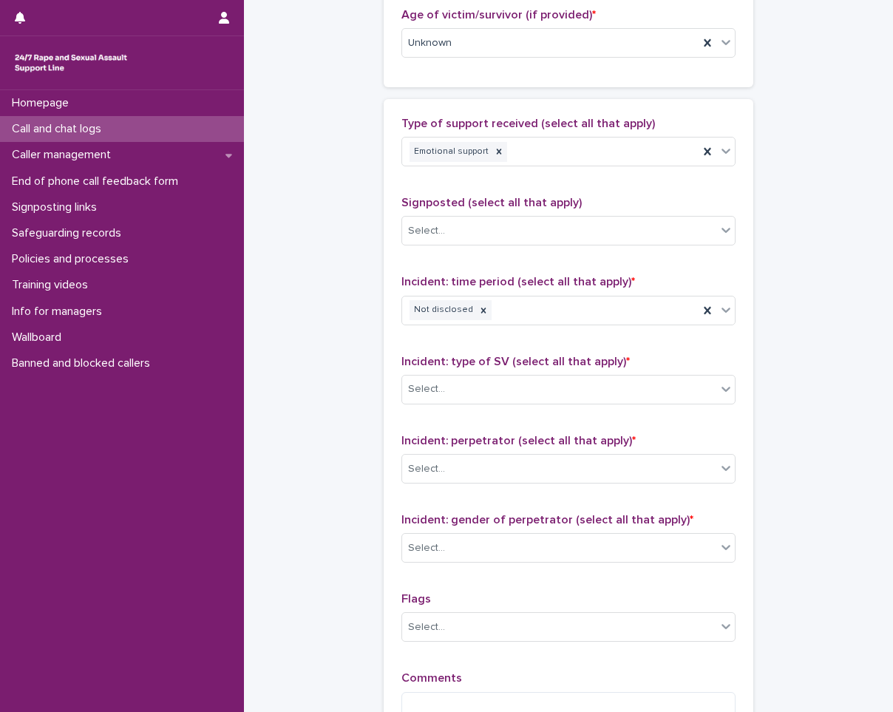
click at [480, 369] on div "Incident: type of SV (select all that apply) * Select..." at bounding box center [568, 385] width 334 height 61
click at [480, 385] on div "Select..." at bounding box center [559, 389] width 314 height 24
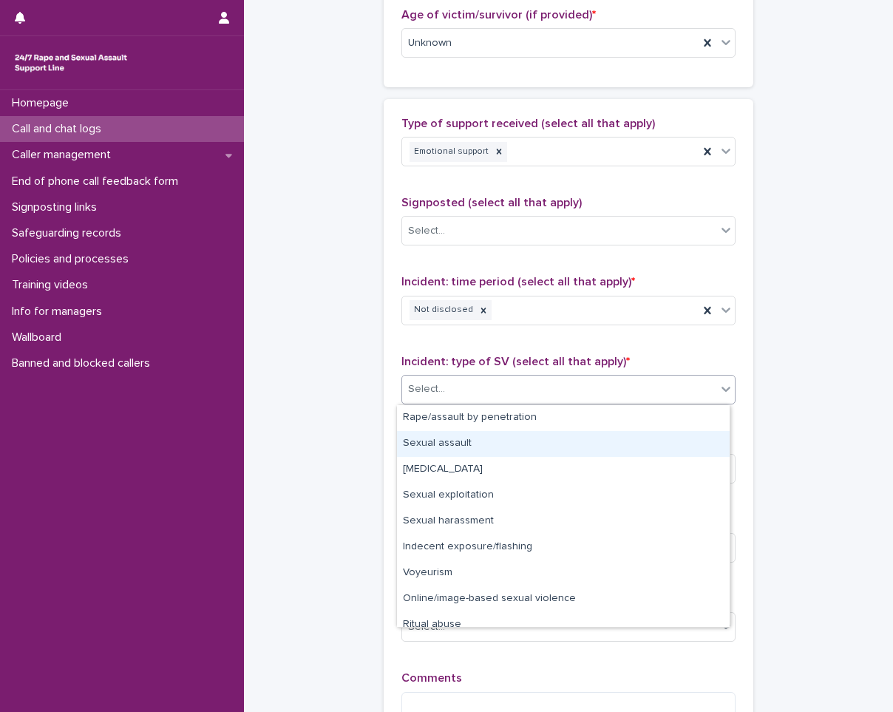
click at [432, 442] on div "Sexual assault" at bounding box center [563, 444] width 333 height 26
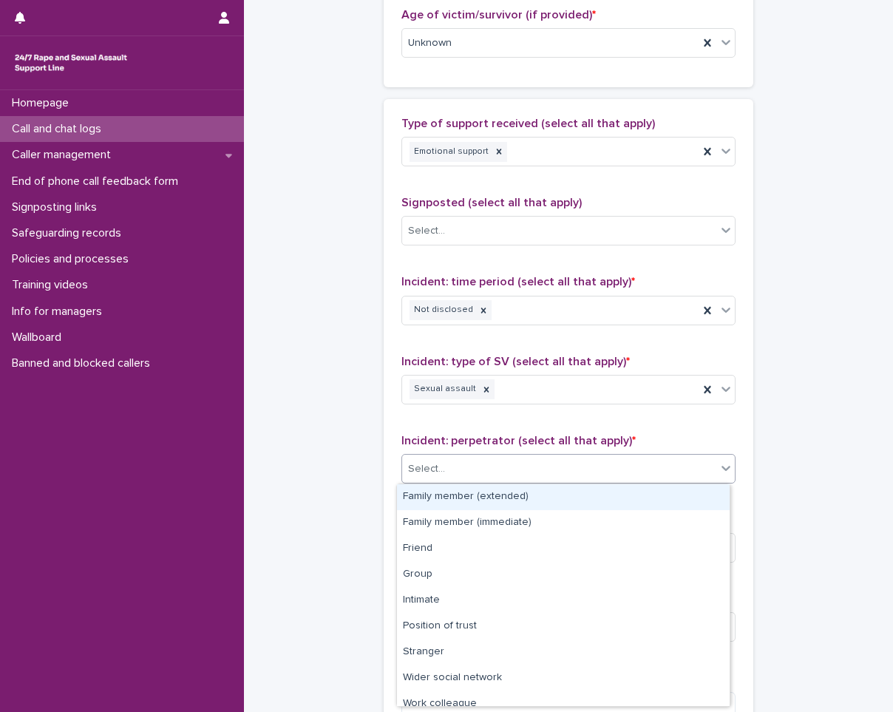
click at [577, 460] on div "Select..." at bounding box center [559, 469] width 314 height 24
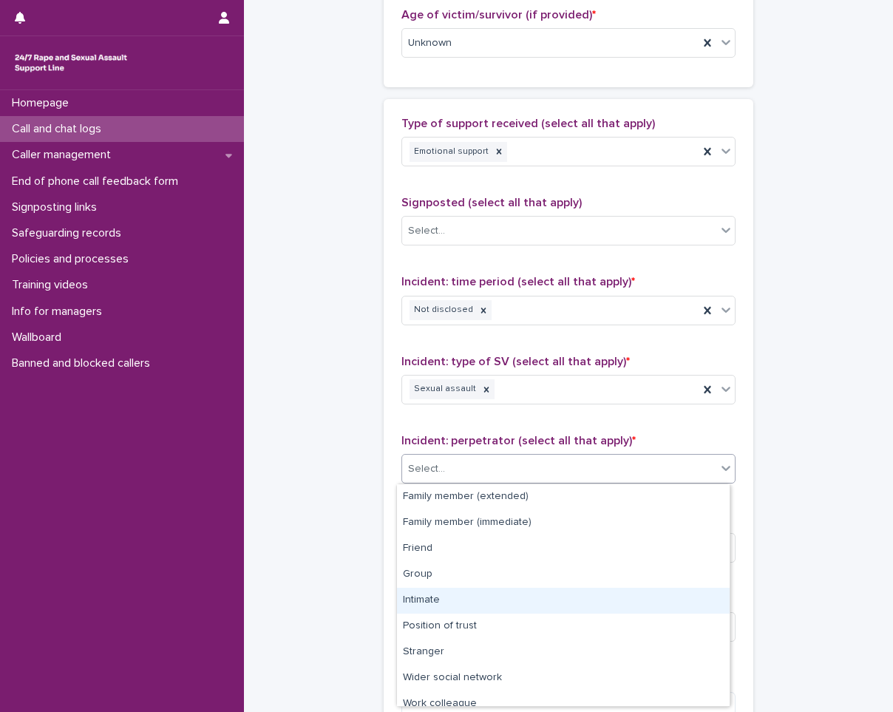
click at [573, 603] on div "Intimate" at bounding box center [563, 601] width 333 height 26
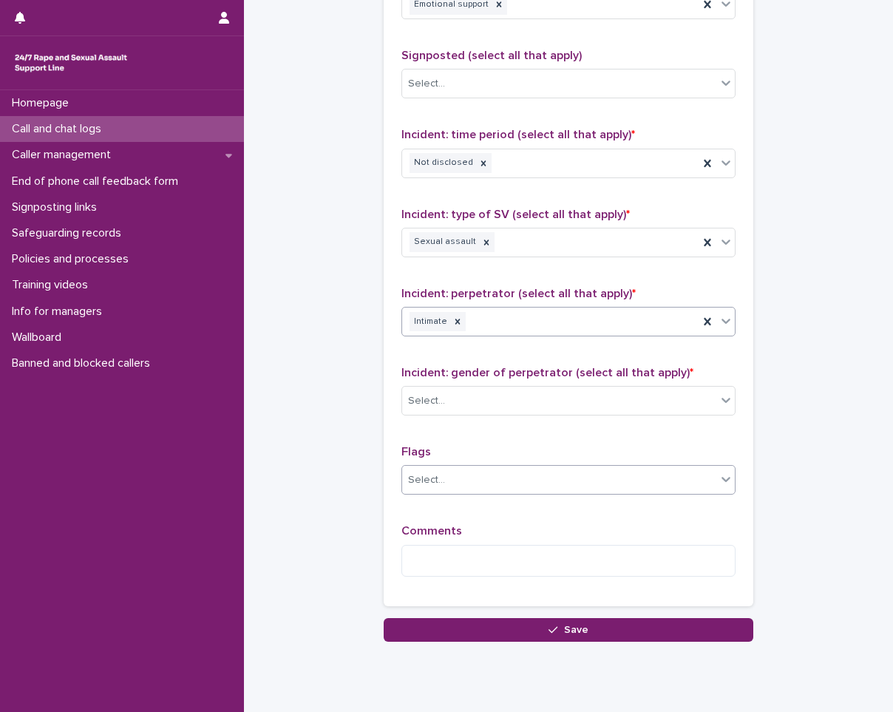
scroll to position [961, 0]
click at [593, 409] on div "Select..." at bounding box center [559, 400] width 314 height 24
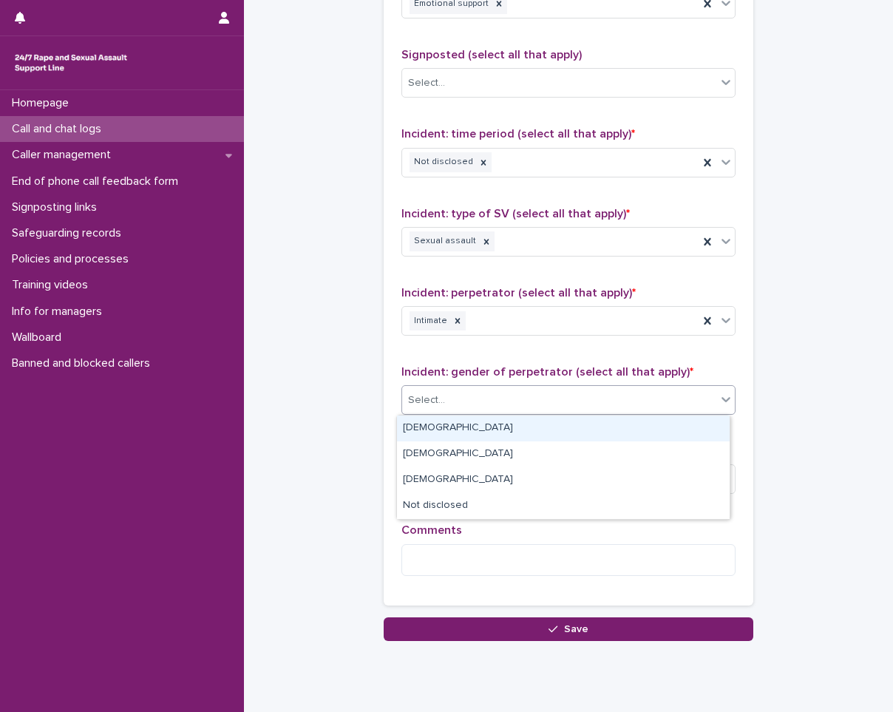
click at [588, 421] on div "[DEMOGRAPHIC_DATA]" at bounding box center [563, 428] width 333 height 26
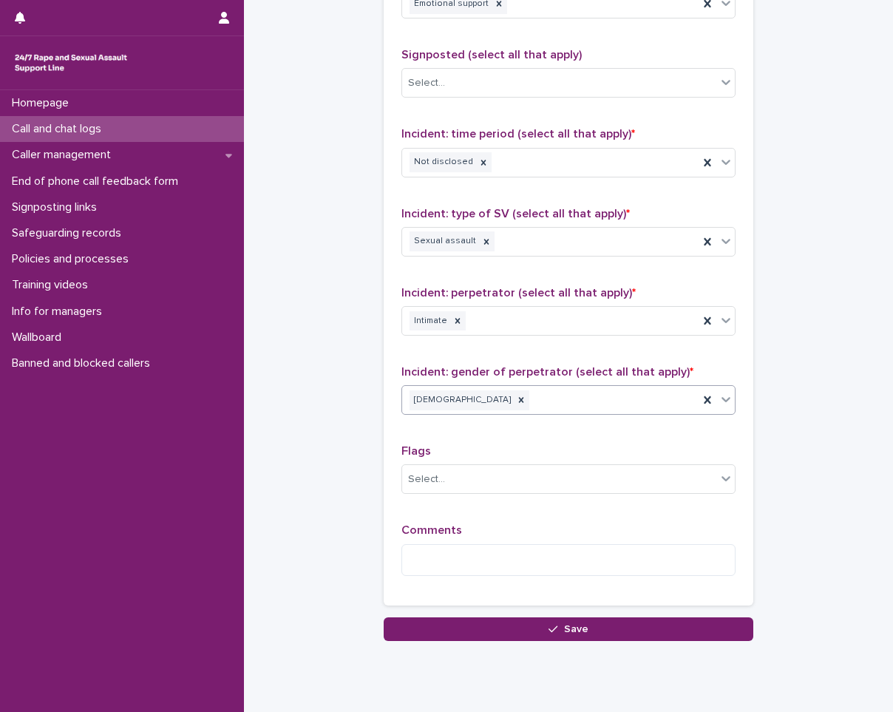
click at [567, 582] on div "Comments" at bounding box center [568, 555] width 334 height 64
click at [556, 548] on textarea at bounding box center [568, 560] width 334 height 32
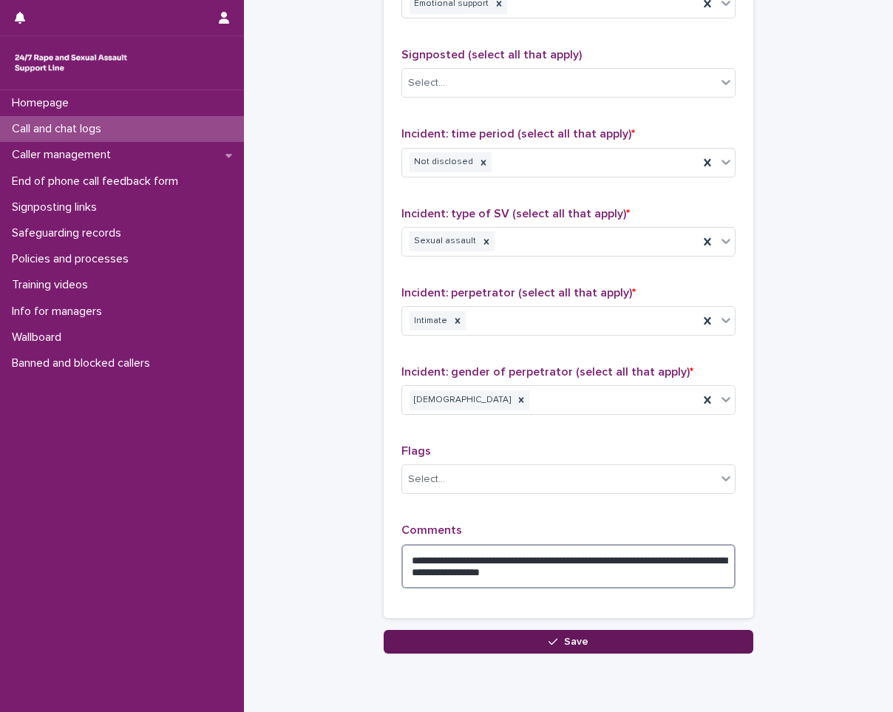
type textarea "**********"
click at [570, 635] on button "Save" at bounding box center [569, 642] width 370 height 24
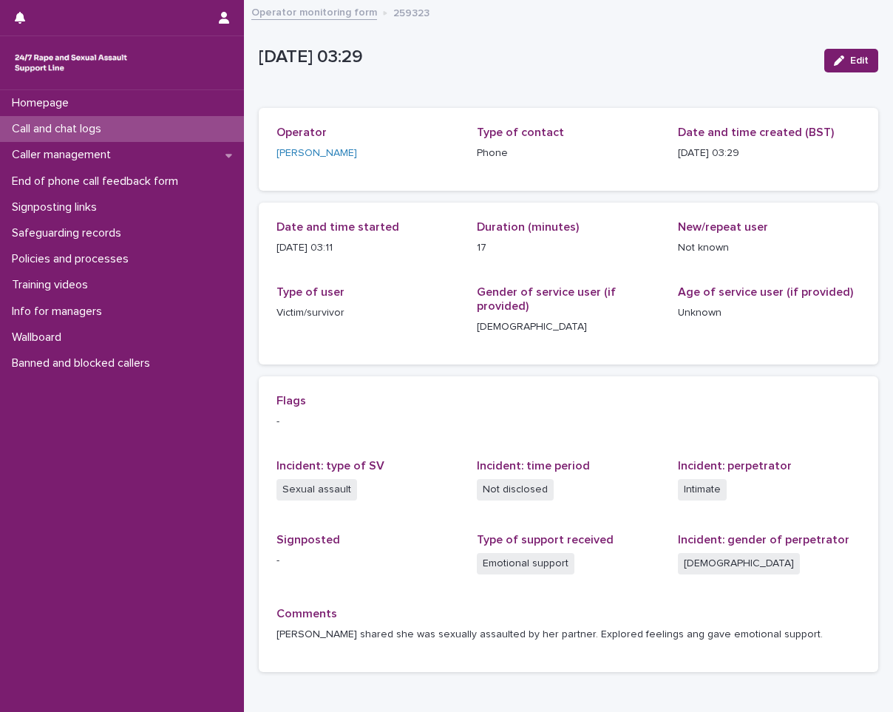
click at [212, 120] on div "Call and chat logs" at bounding box center [122, 129] width 244 height 26
